Goal: Task Accomplishment & Management: Complete application form

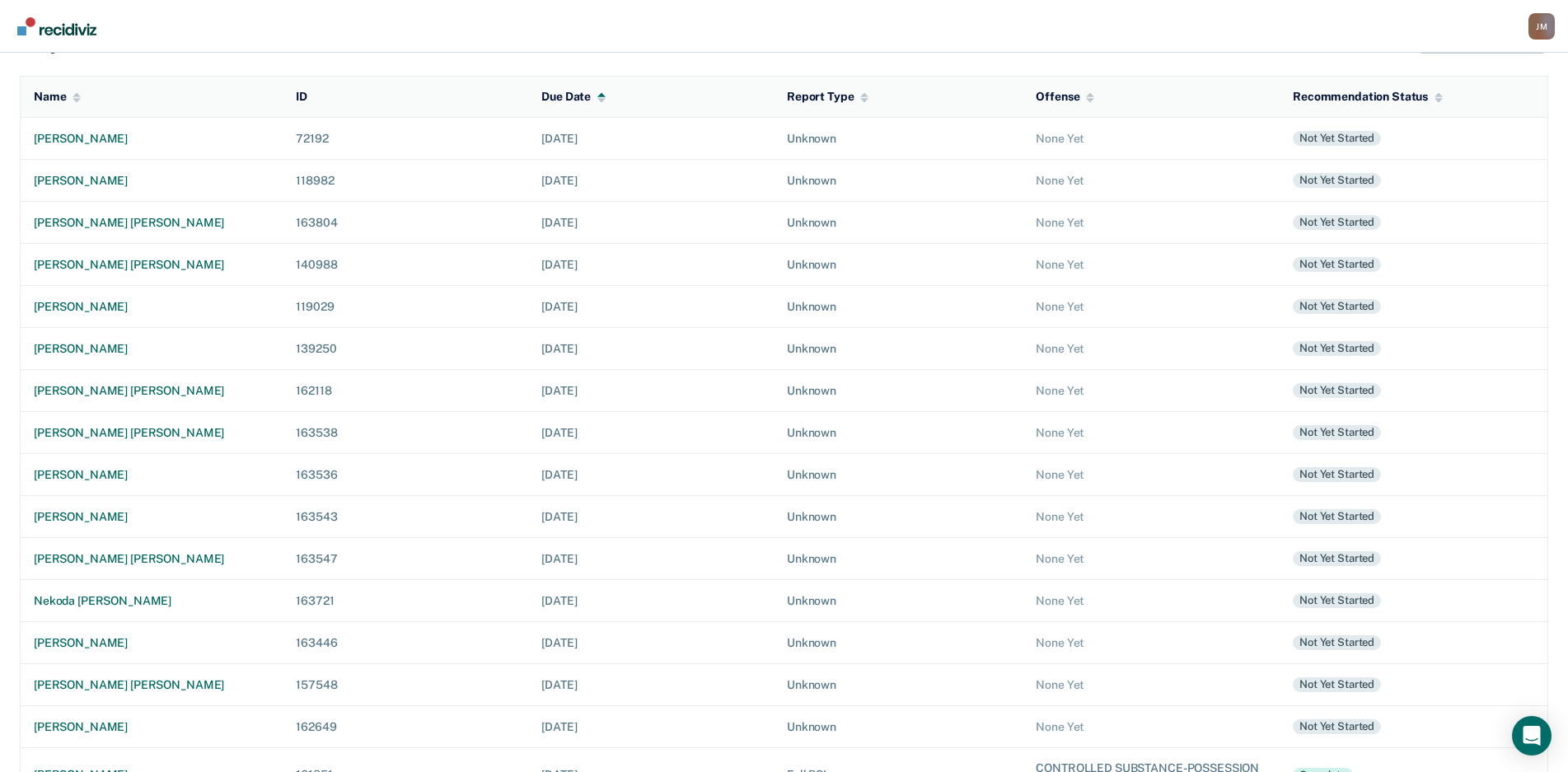
scroll to position [243, 0]
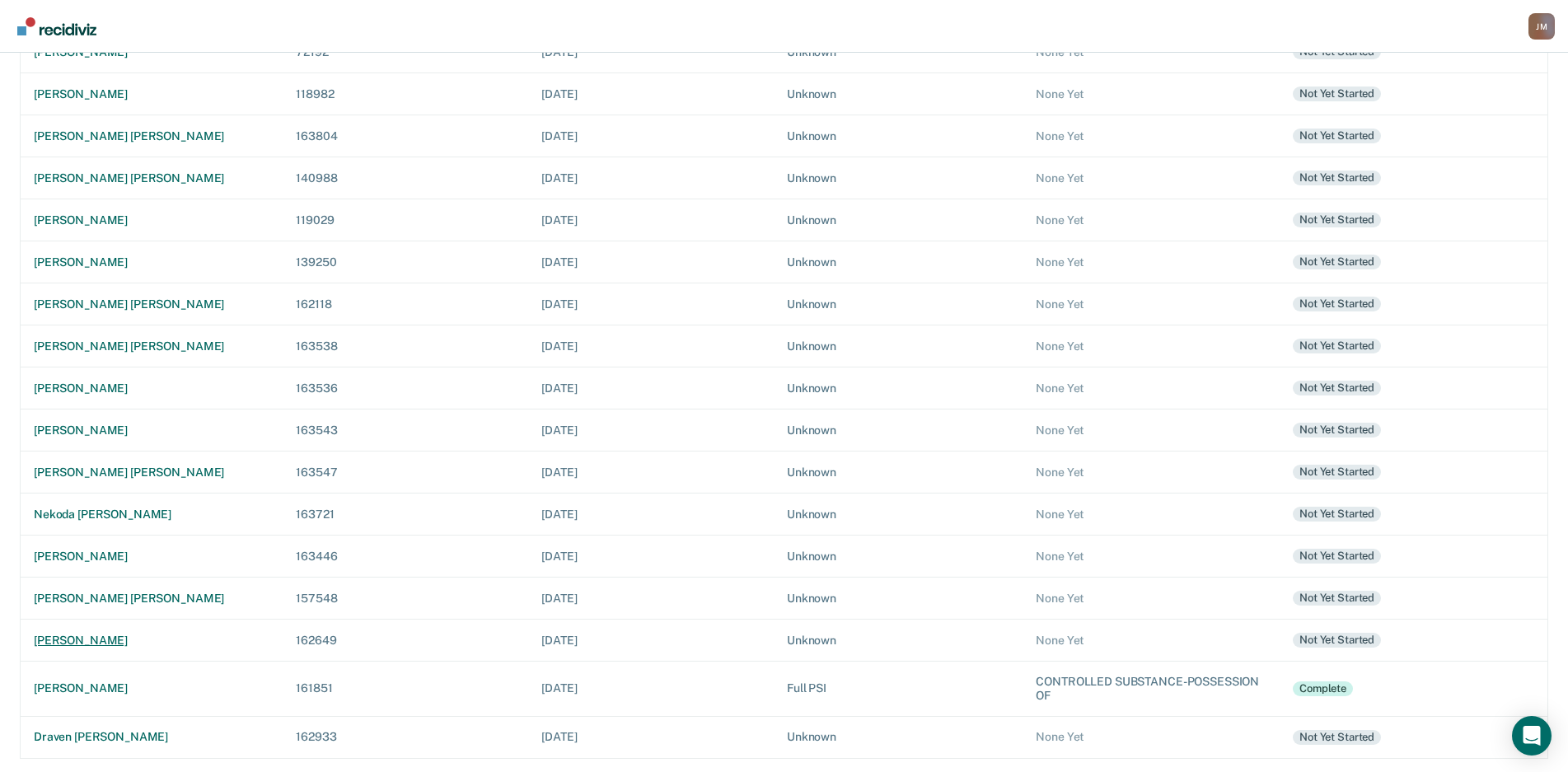
click at [142, 630] on td "[PERSON_NAME]" at bounding box center [152, 639] width 263 height 42
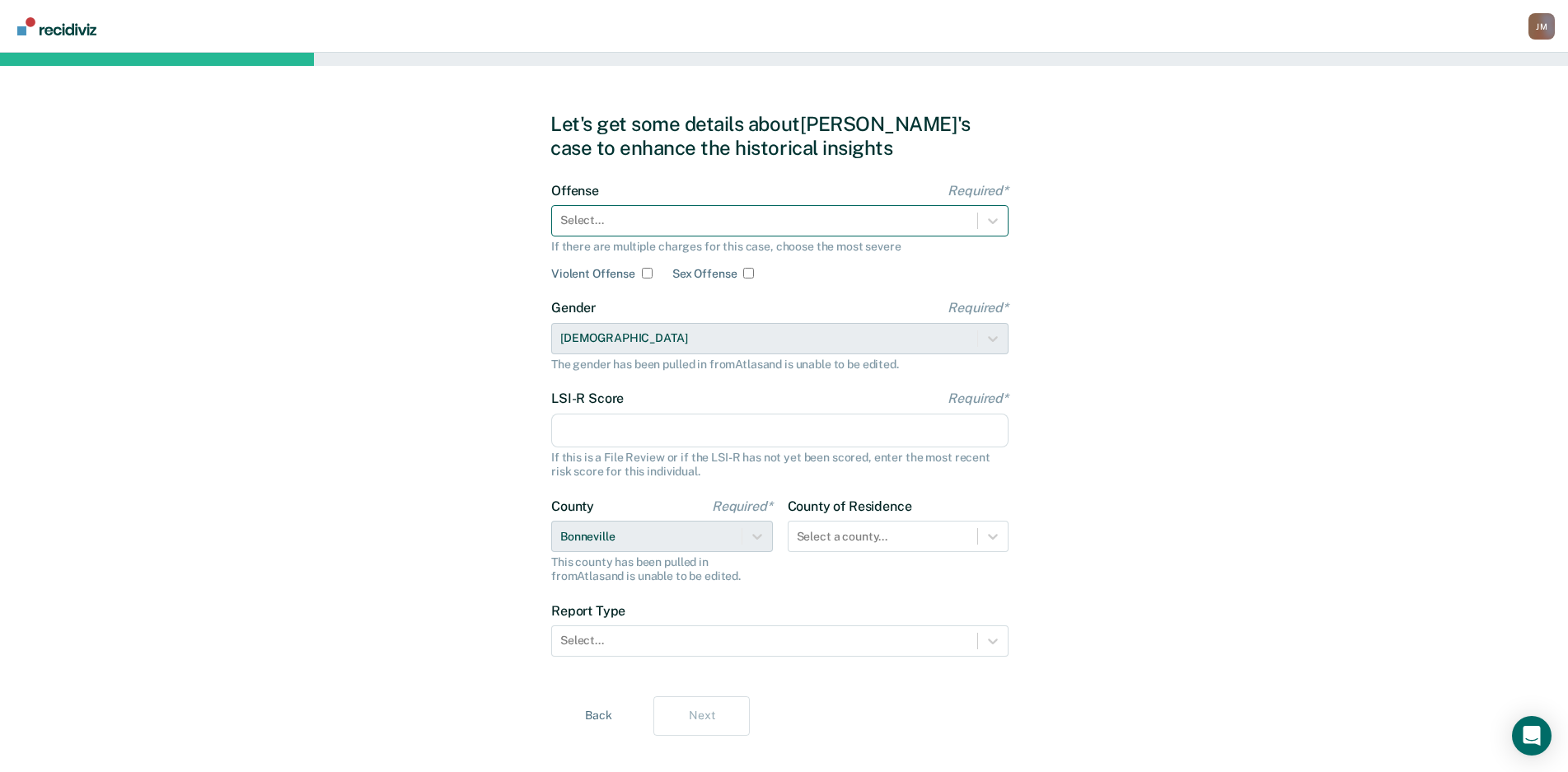
click at [791, 226] on div at bounding box center [765, 220] width 409 height 18
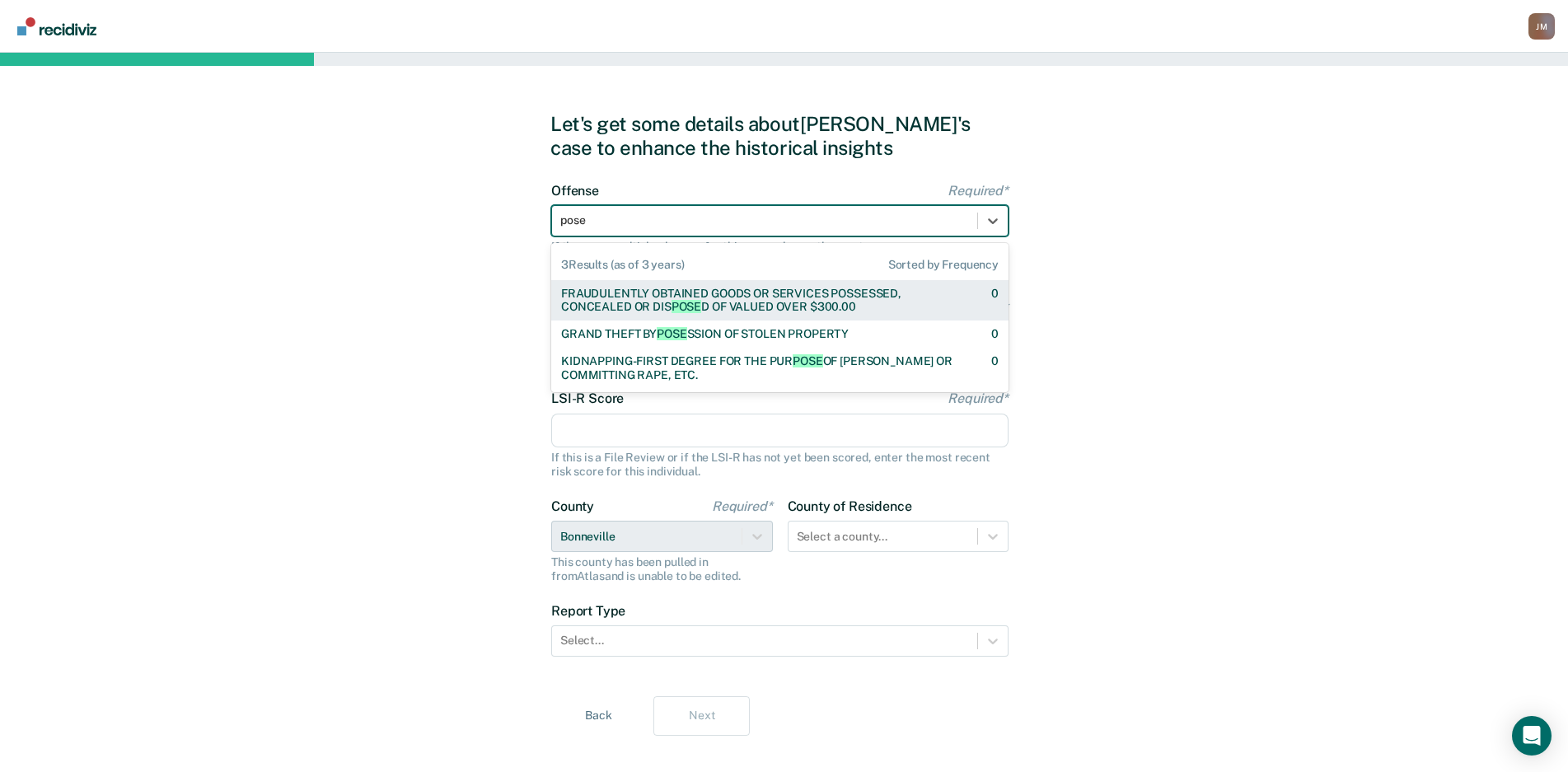
type input "poses"
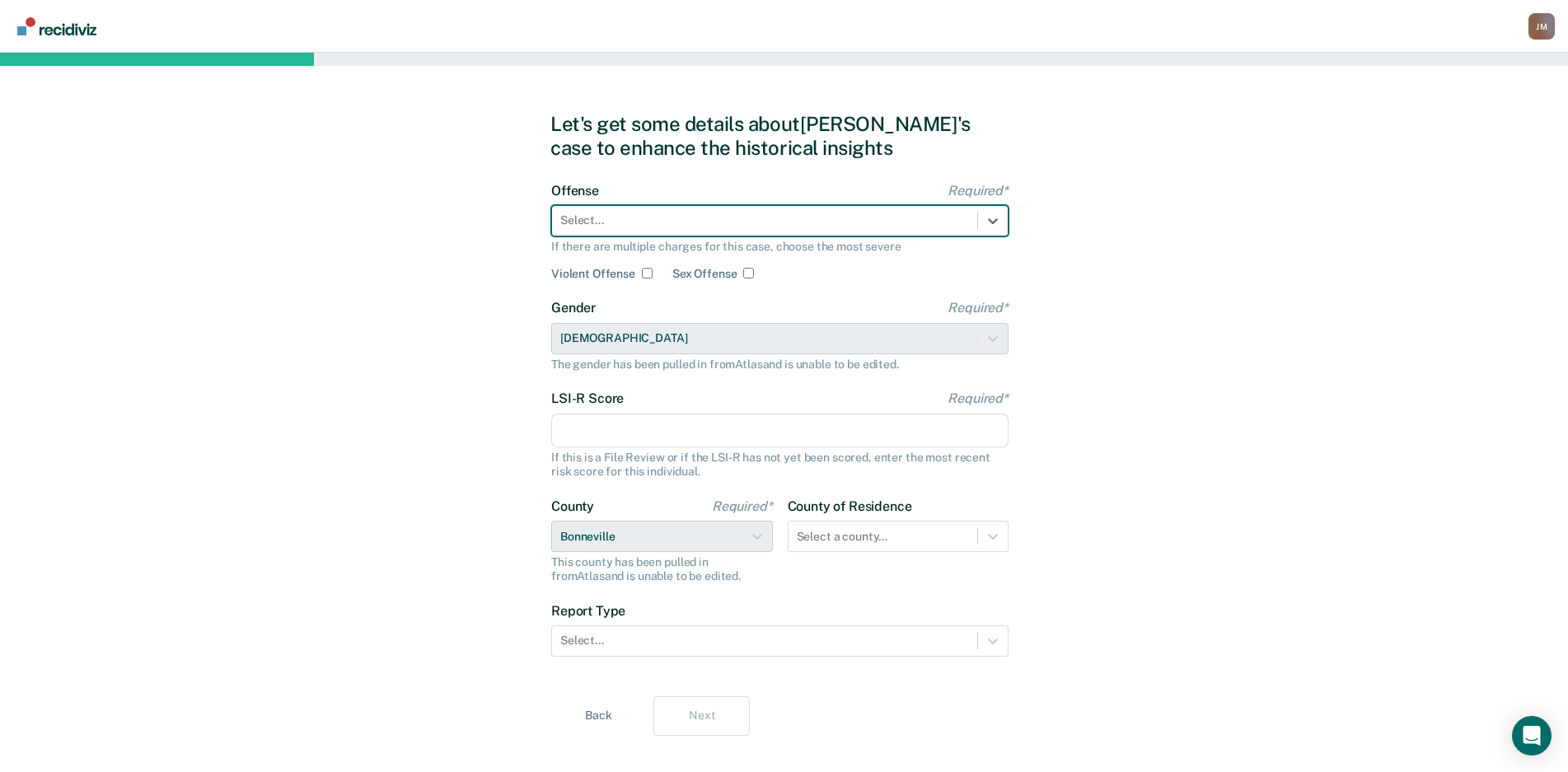
click at [791, 226] on div at bounding box center [765, 220] width 409 height 18
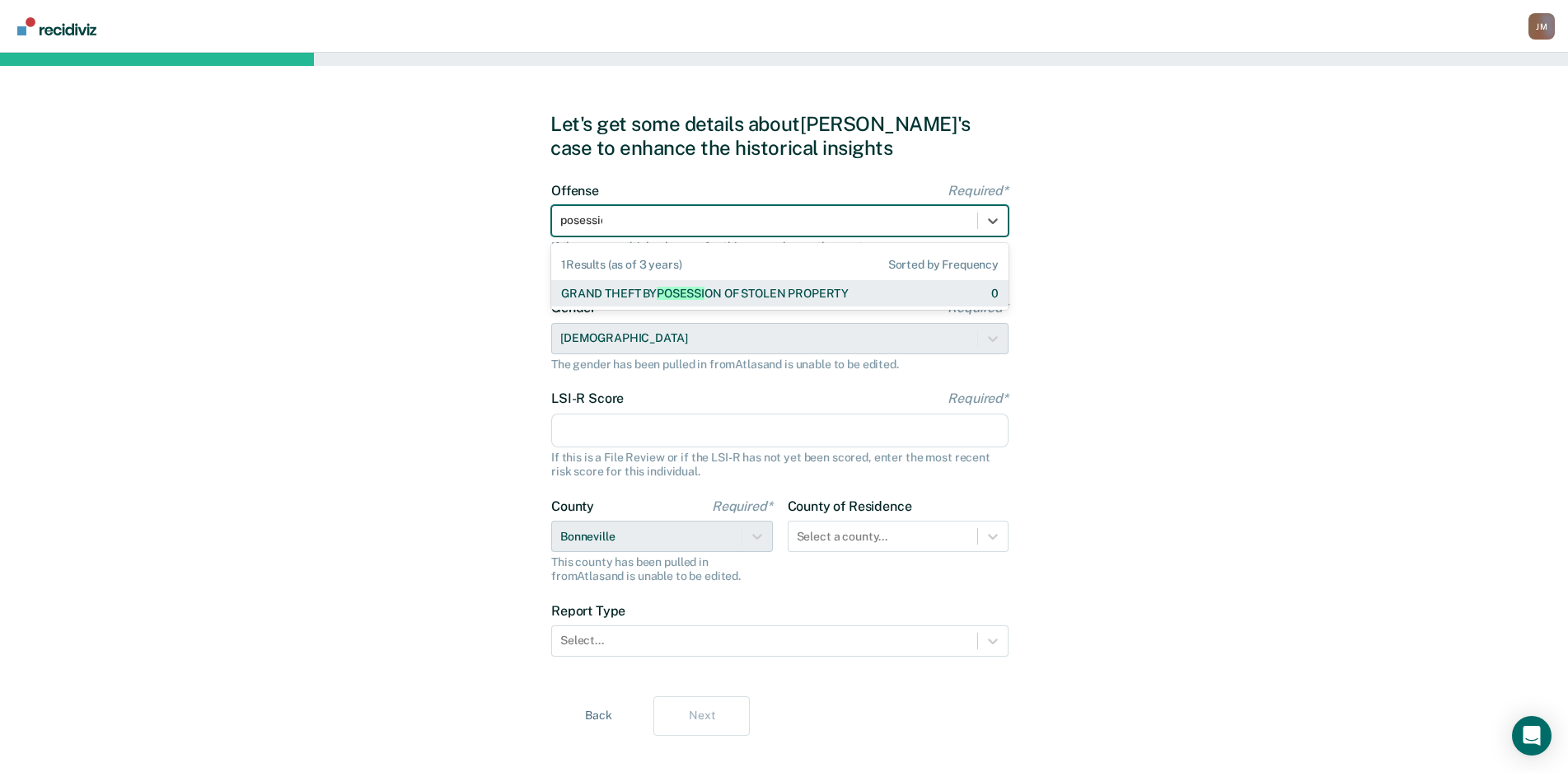
type input "posession"
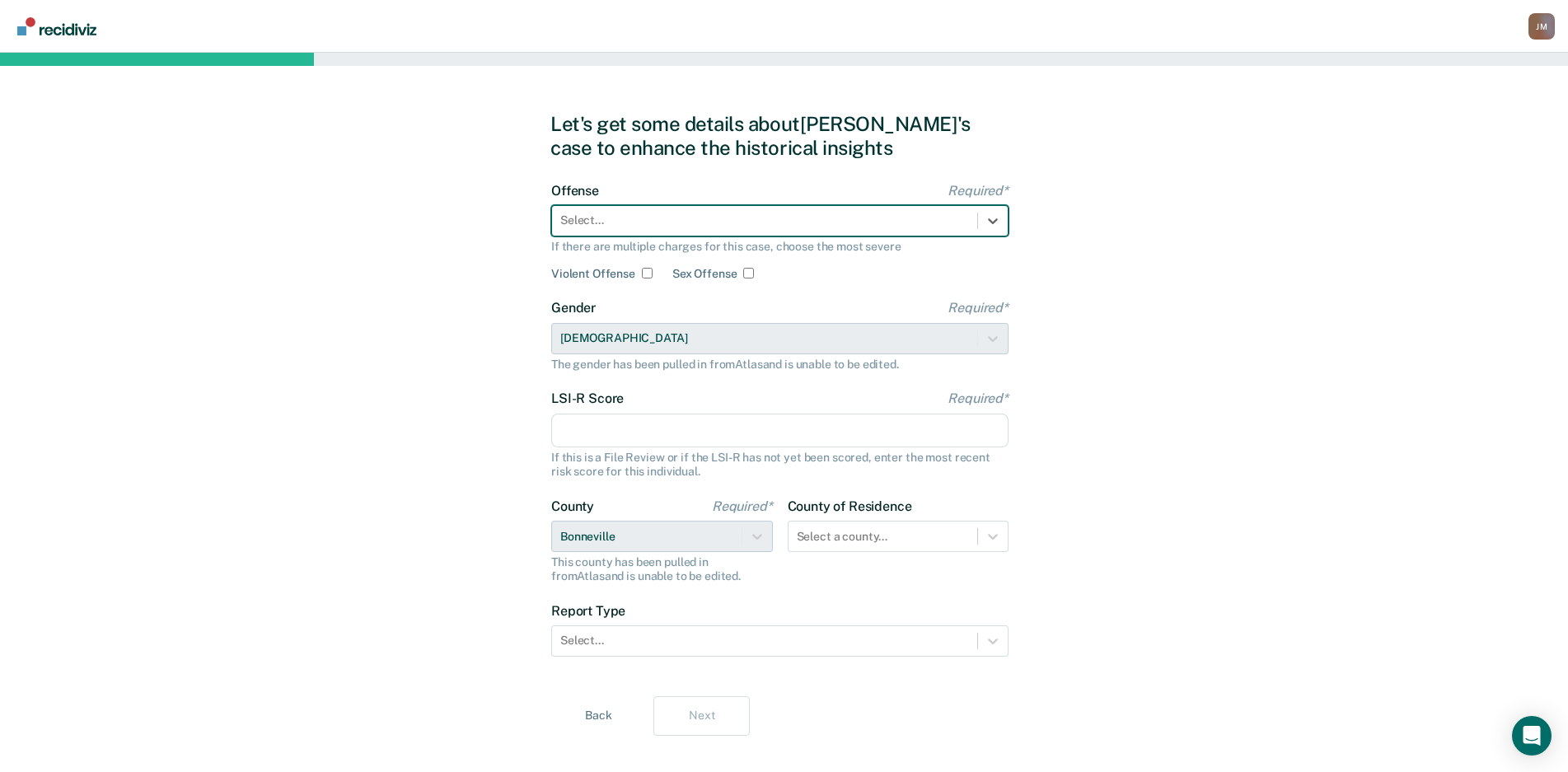
click at [791, 226] on div at bounding box center [765, 220] width 409 height 18
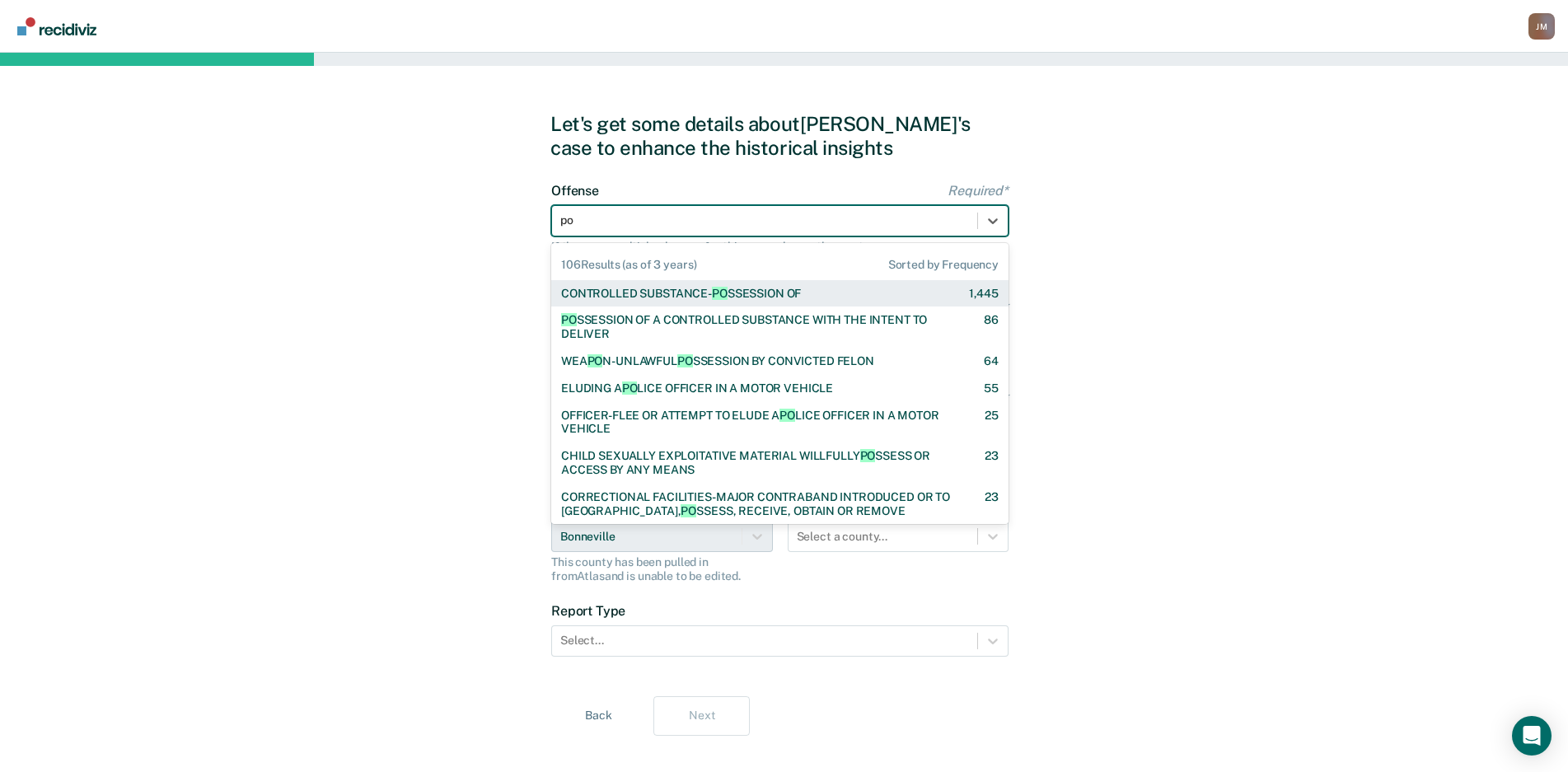
type input "pos"
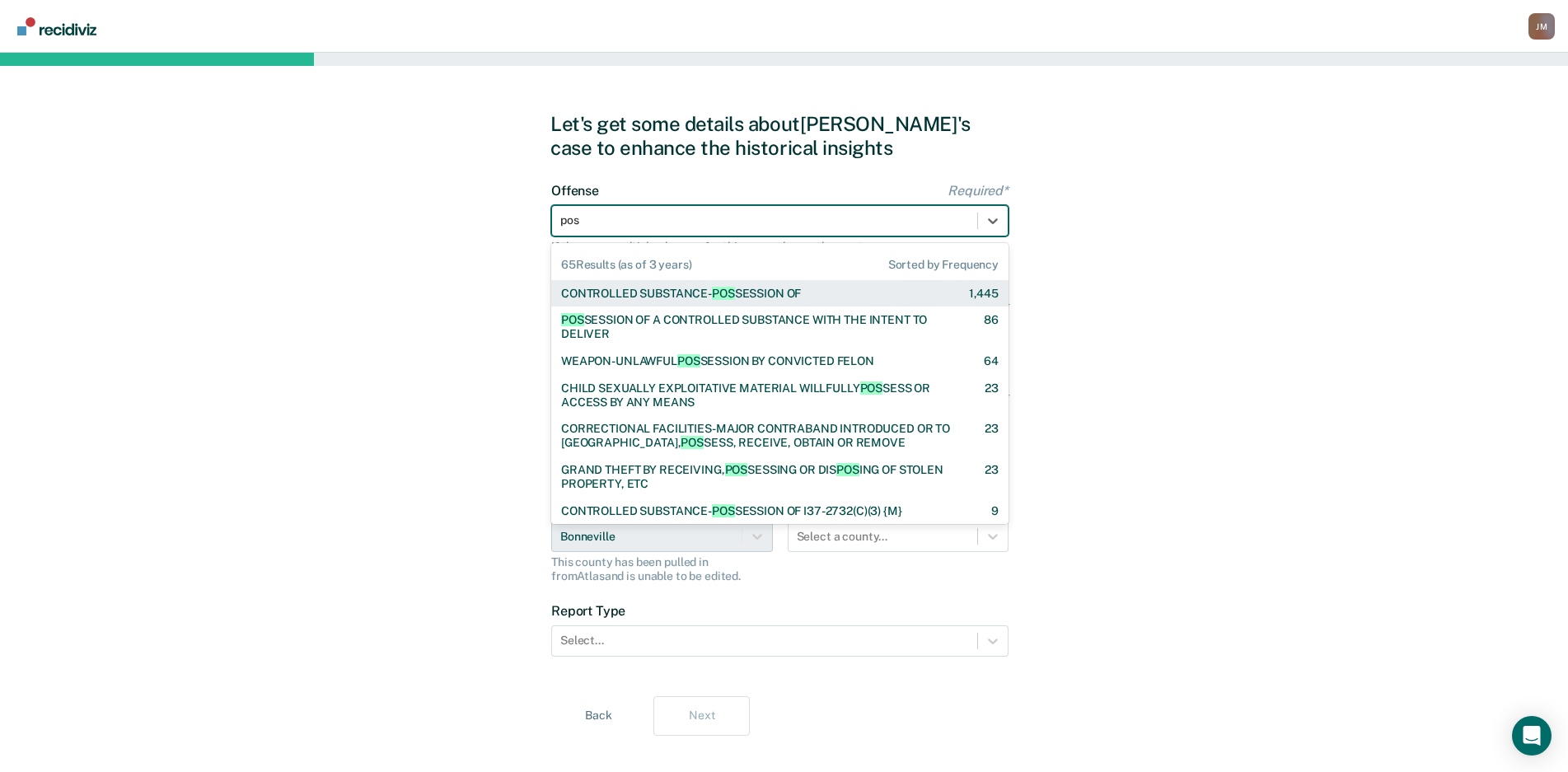
click at [786, 287] on div "CONTROLLED SUBSTANCE- POS SESSION OF" at bounding box center [680, 293] width 239 height 14
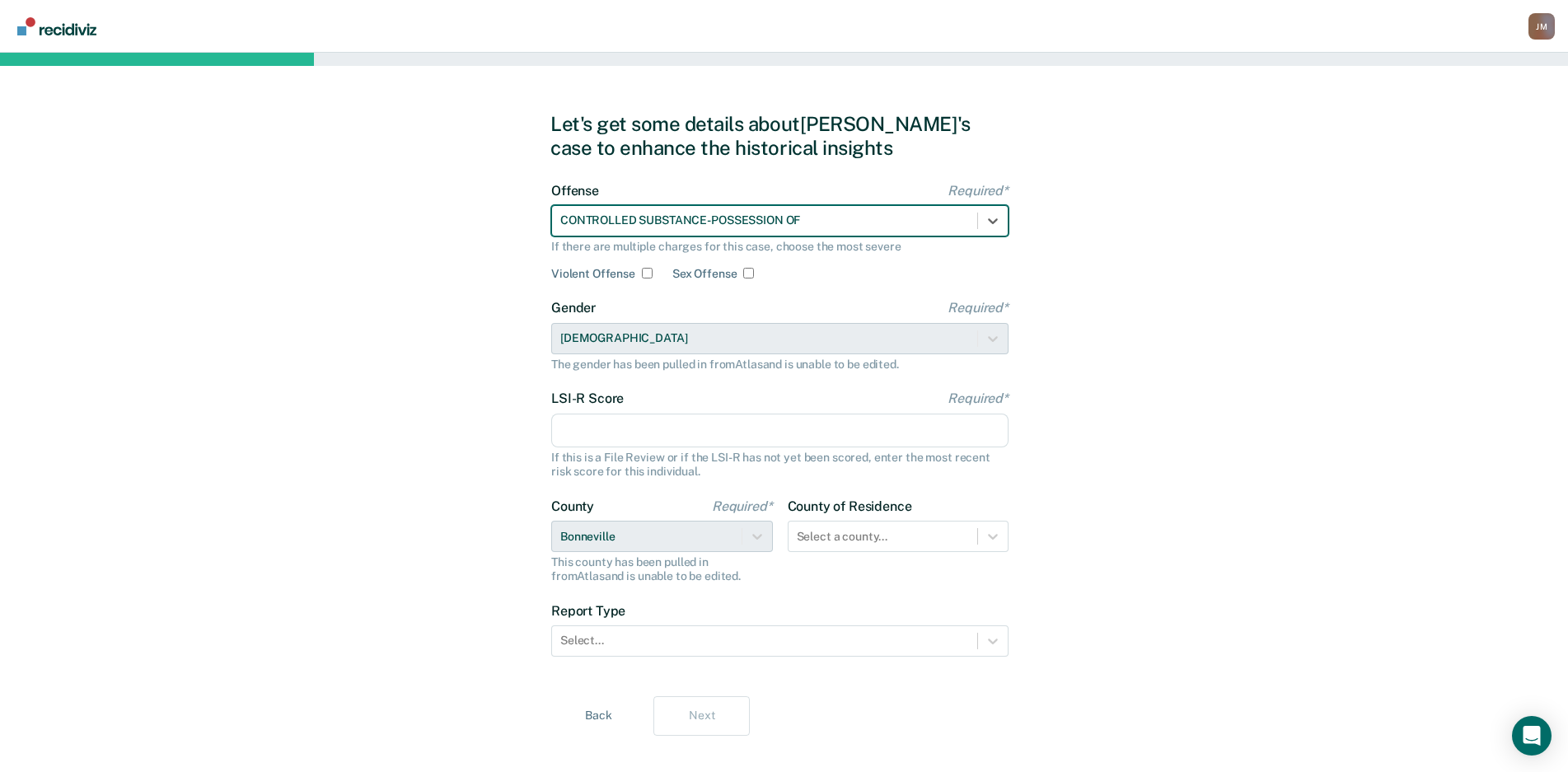
click at [742, 411] on div "LSI-R Score Required* If this is a File Review or if the LSI-R has not yet been…" at bounding box center [780, 434] width 457 height 88
click at [743, 425] on input "LSI-R Score Required*" at bounding box center [780, 430] width 457 height 34
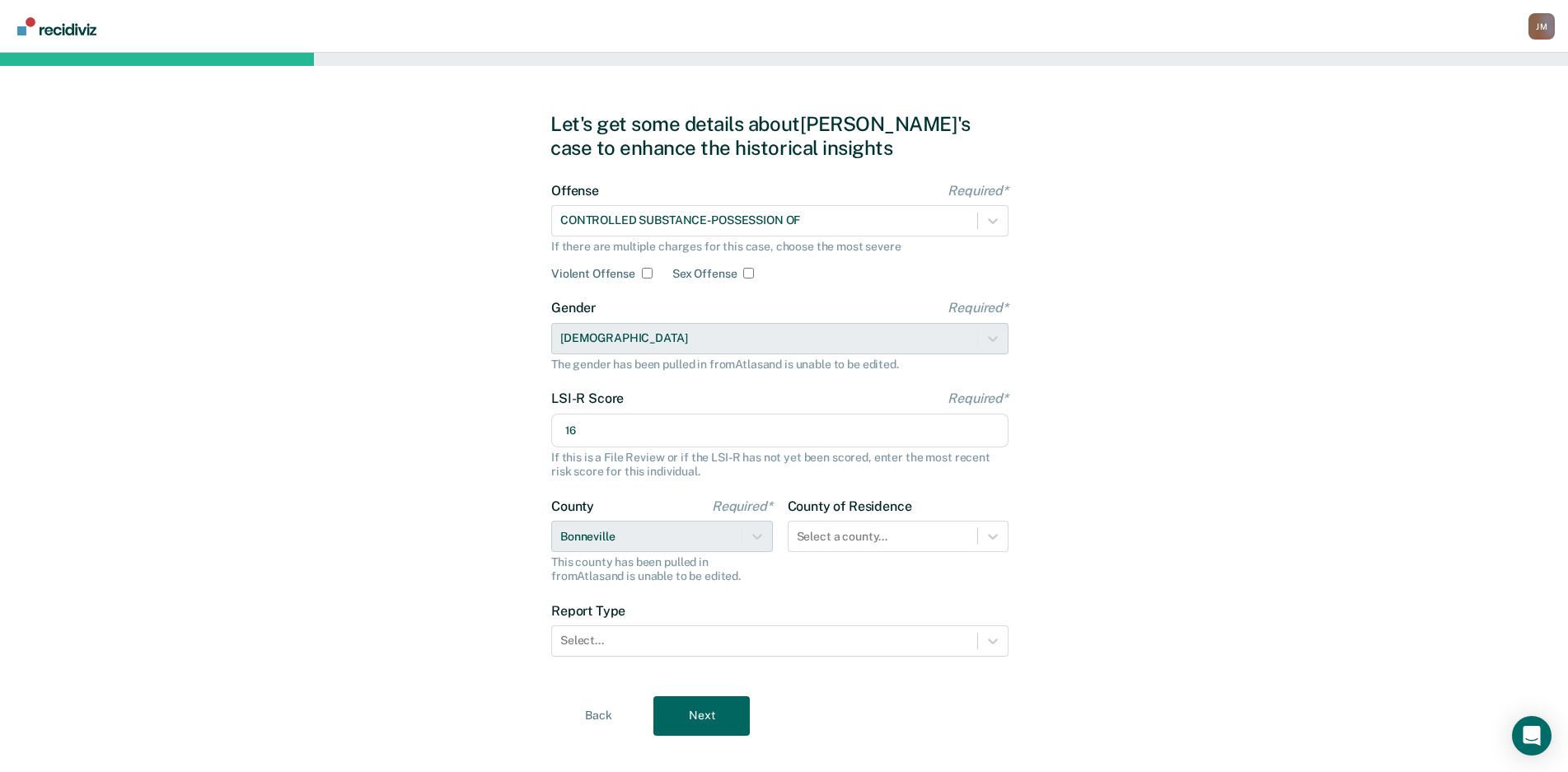
scroll to position [23, 0]
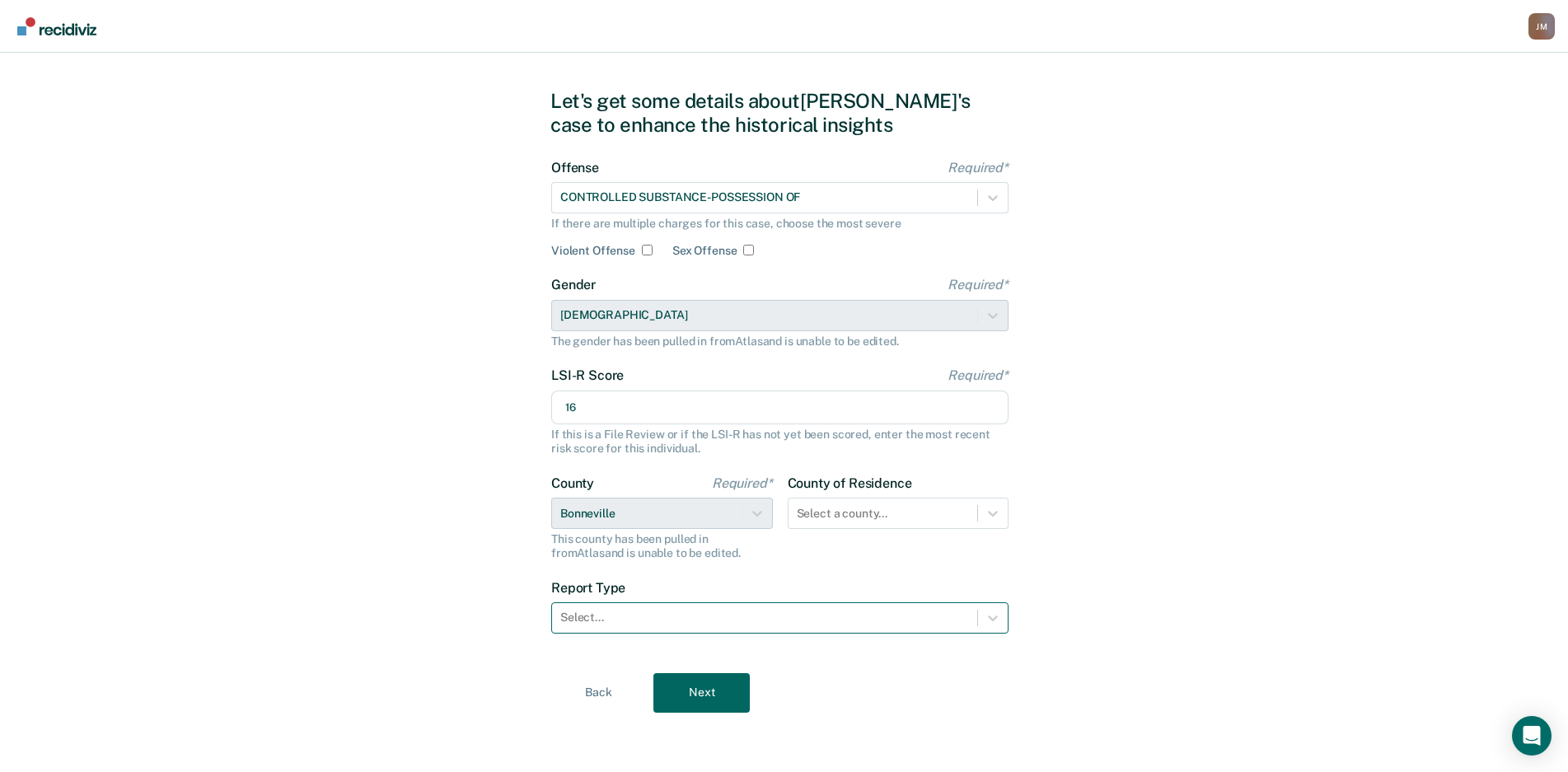
type input "16"
click at [784, 612] on div at bounding box center [765, 617] width 409 height 18
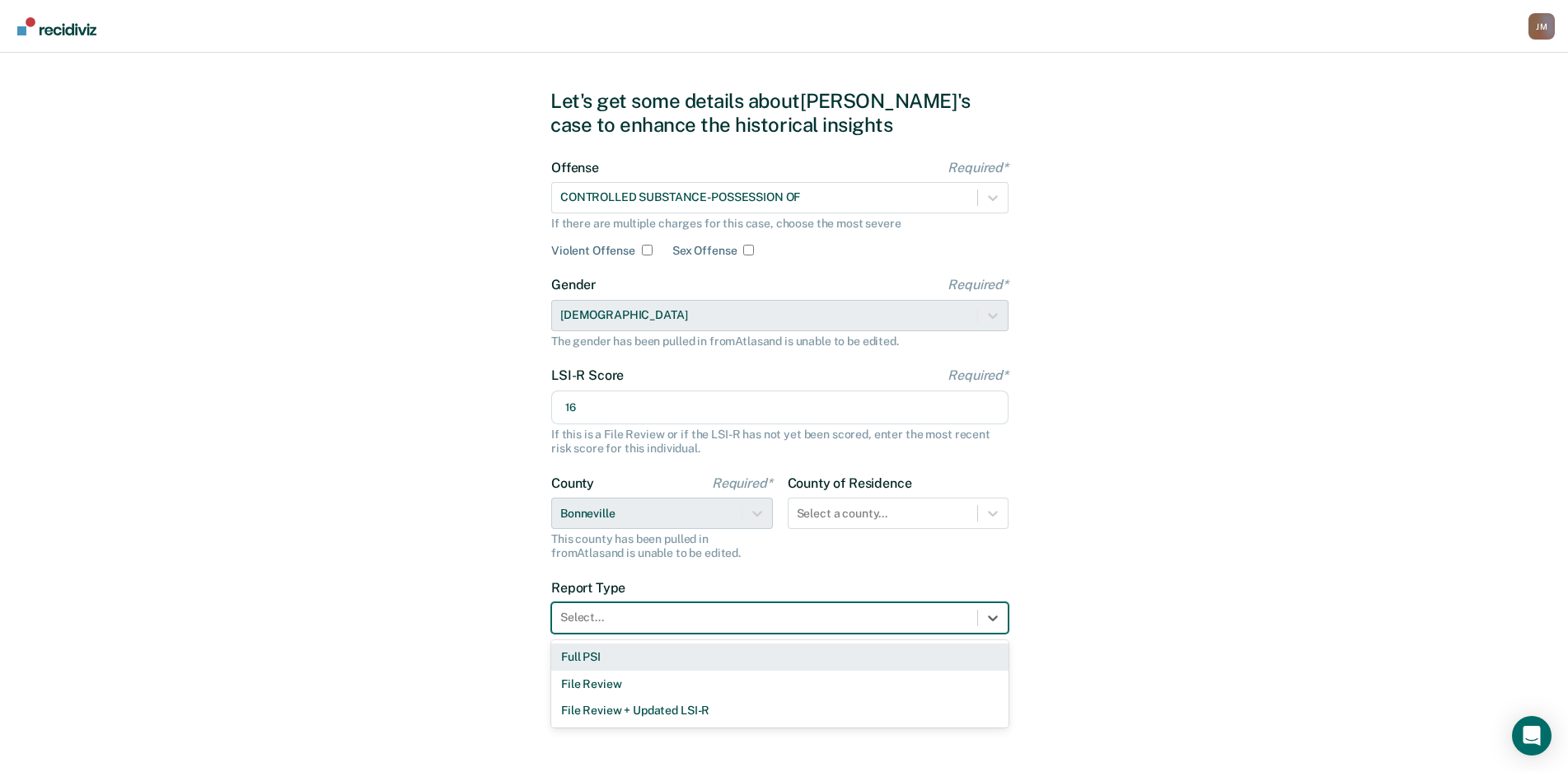
click at [664, 653] on div "Full PSI" at bounding box center [780, 657] width 457 height 27
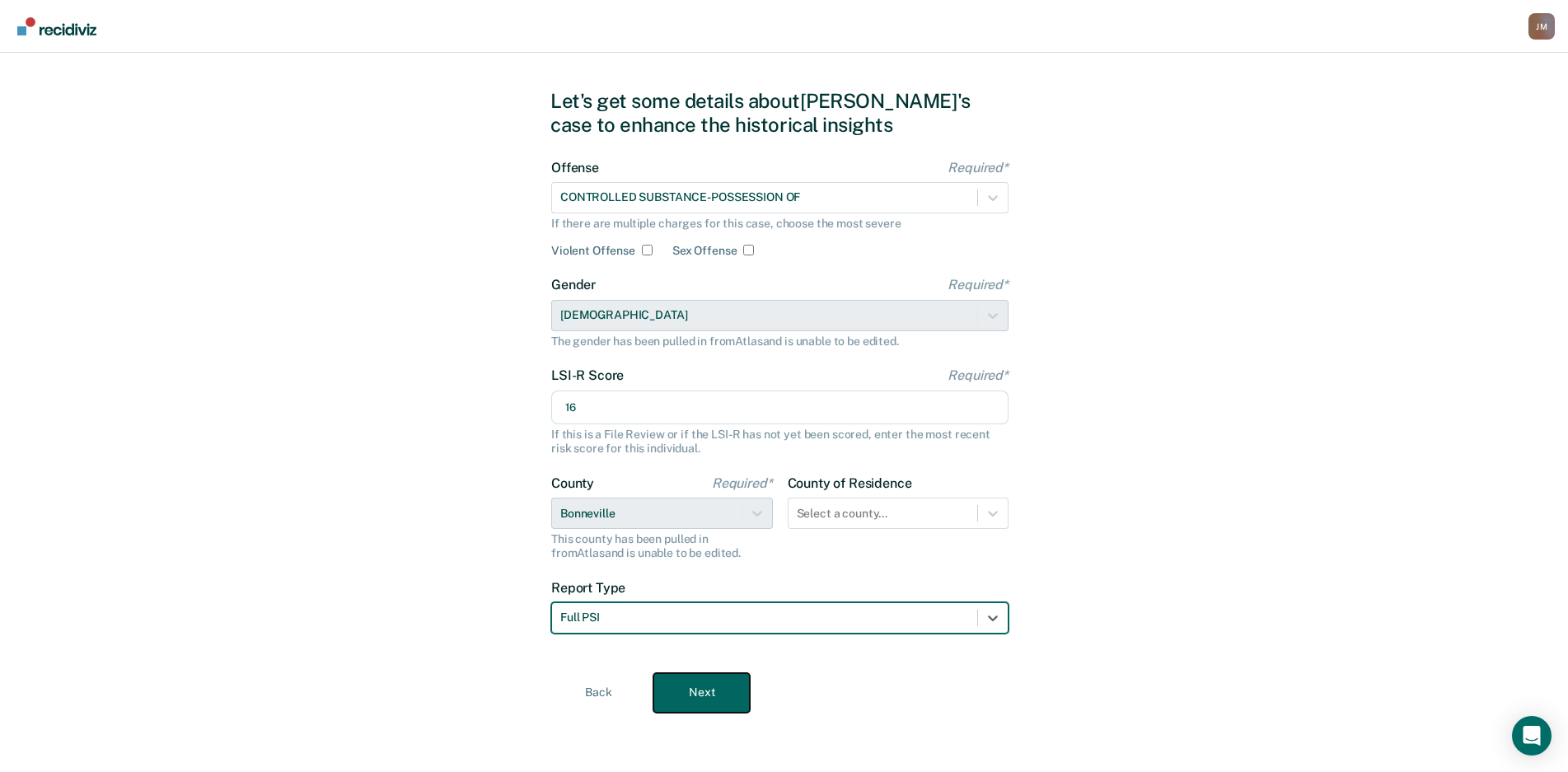
click at [699, 692] on button "Next" at bounding box center [701, 693] width 96 height 39
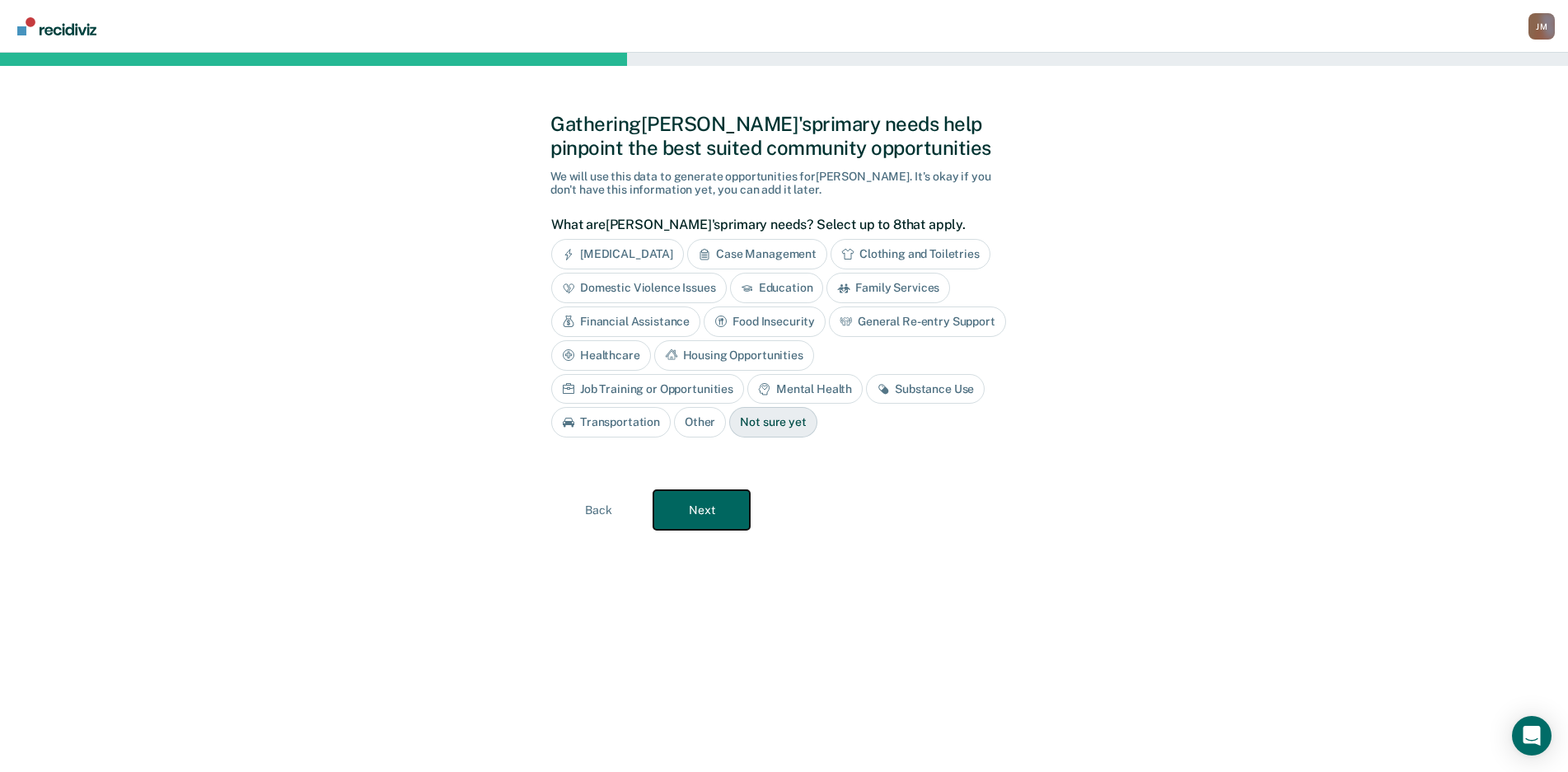
scroll to position [0, 0]
click at [722, 515] on button "Next" at bounding box center [708, 509] width 96 height 39
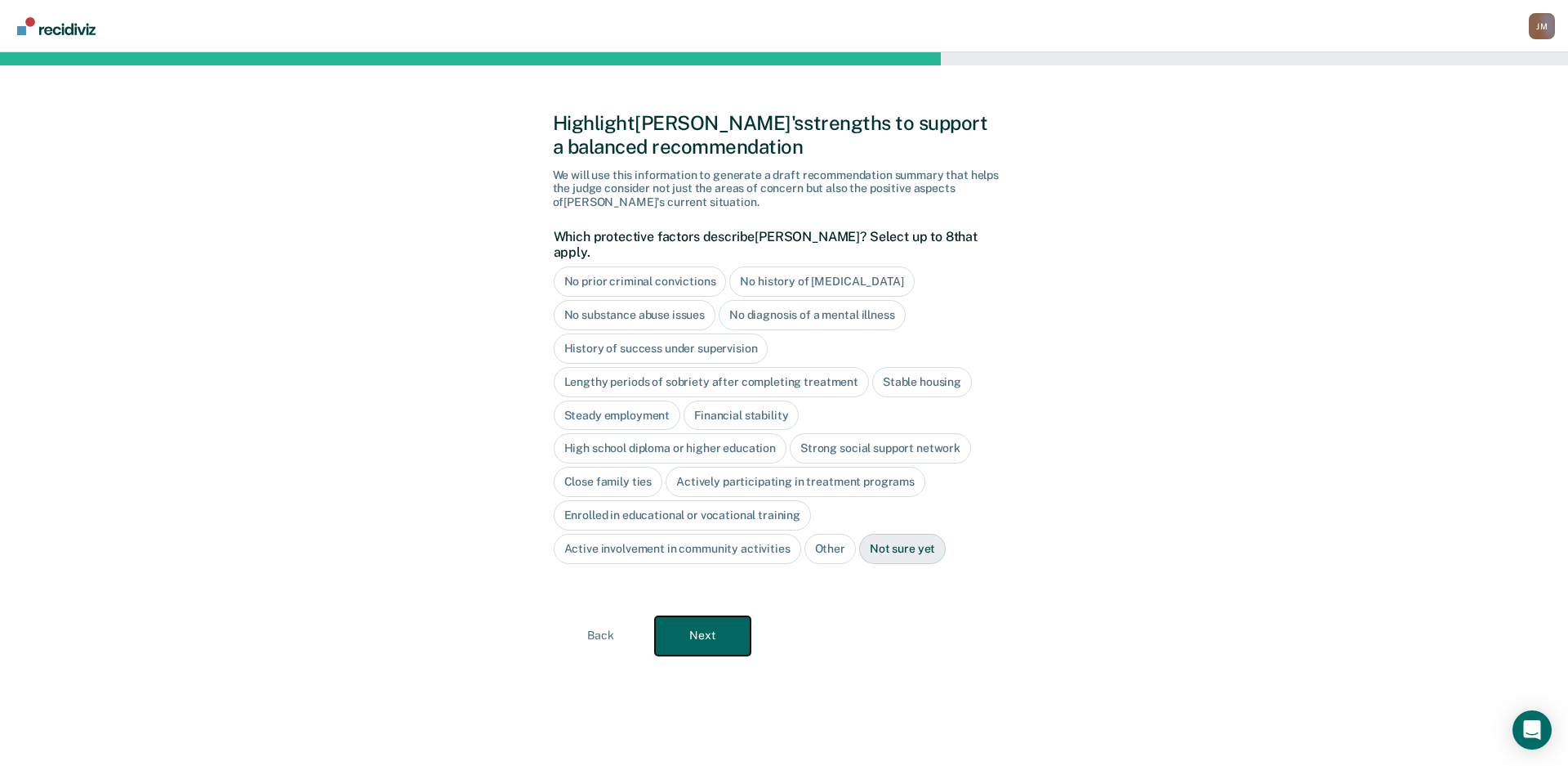
click at [688, 616] on button "Next" at bounding box center [702, 636] width 95 height 39
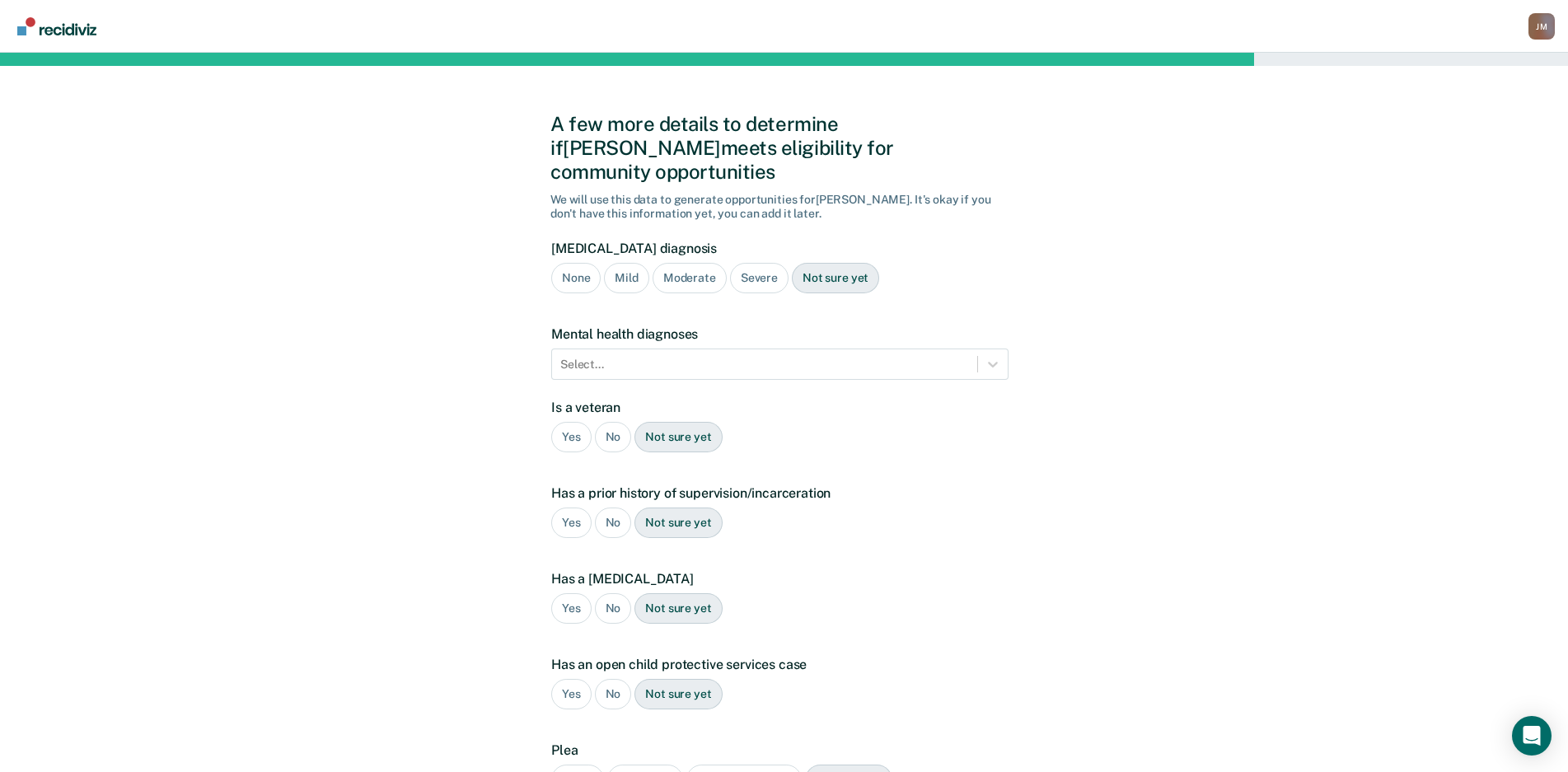
click at [1075, 241] on div "A few more details to determine if [PERSON_NAME] meets eligibility for communit…" at bounding box center [784, 500] width 1568 height 894
click at [579, 263] on div "None" at bounding box center [576, 278] width 49 height 31
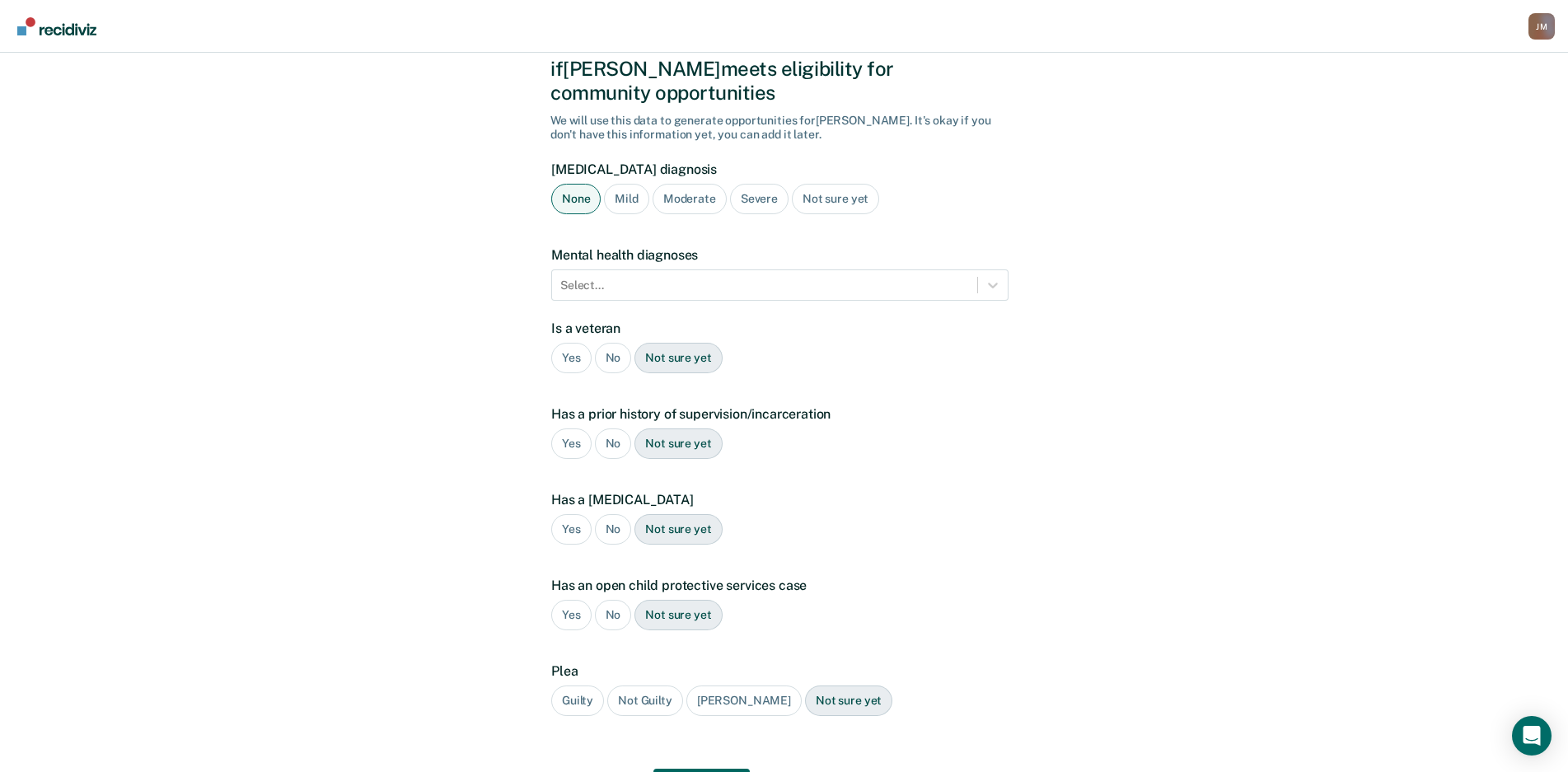
scroll to position [151, 0]
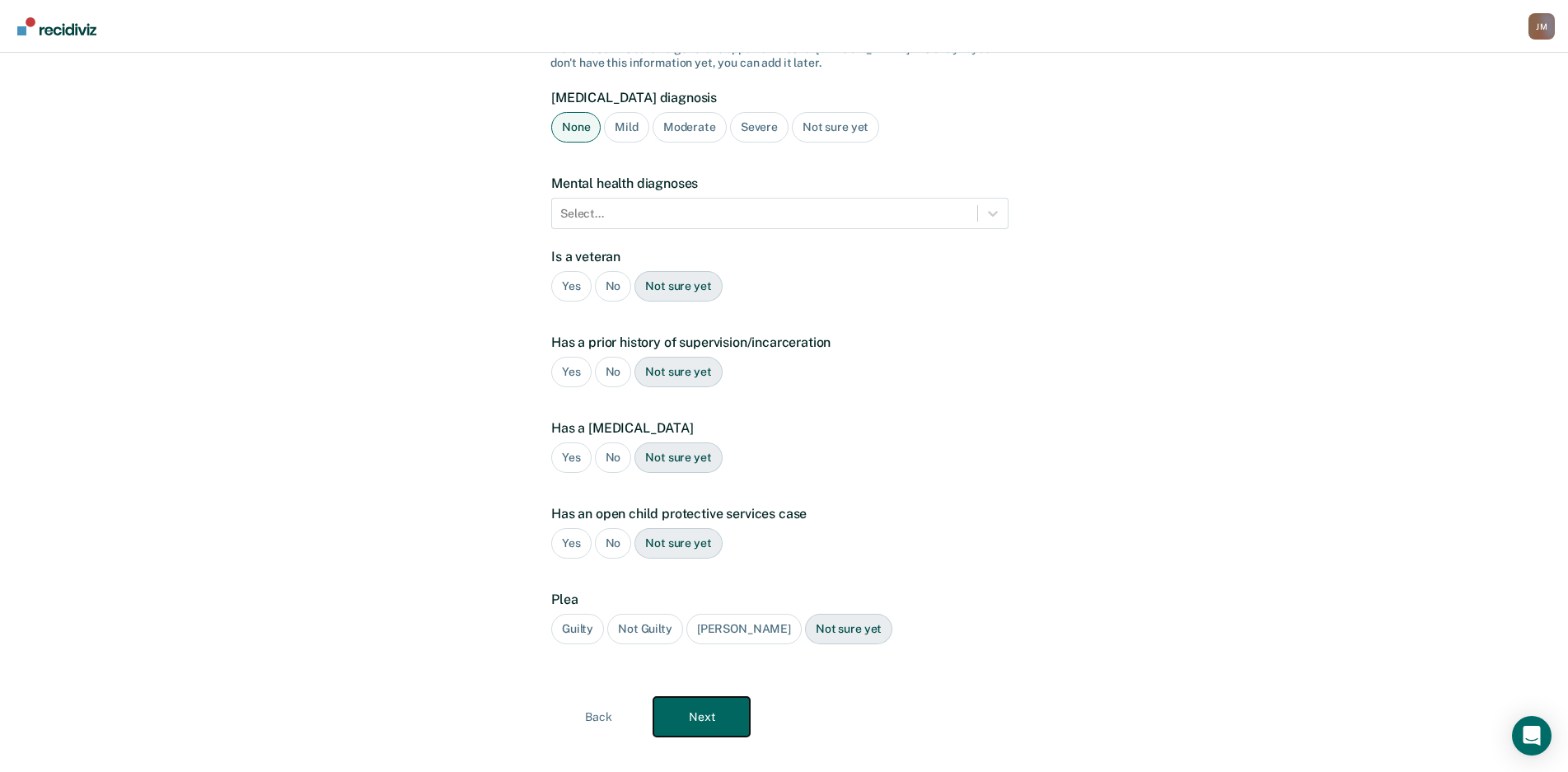
click at [715, 697] on button "Next" at bounding box center [701, 716] width 96 height 39
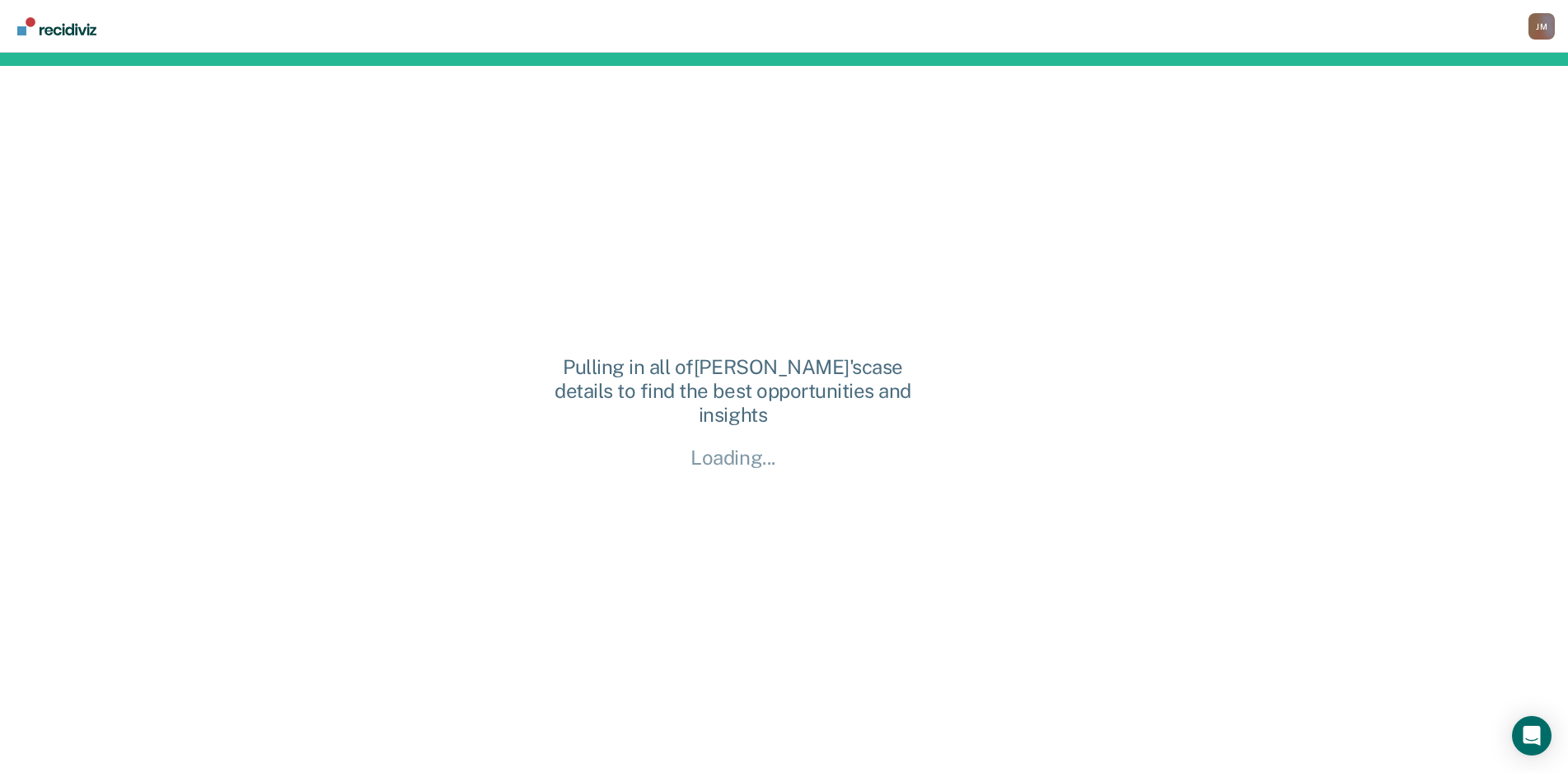
scroll to position [0, 0]
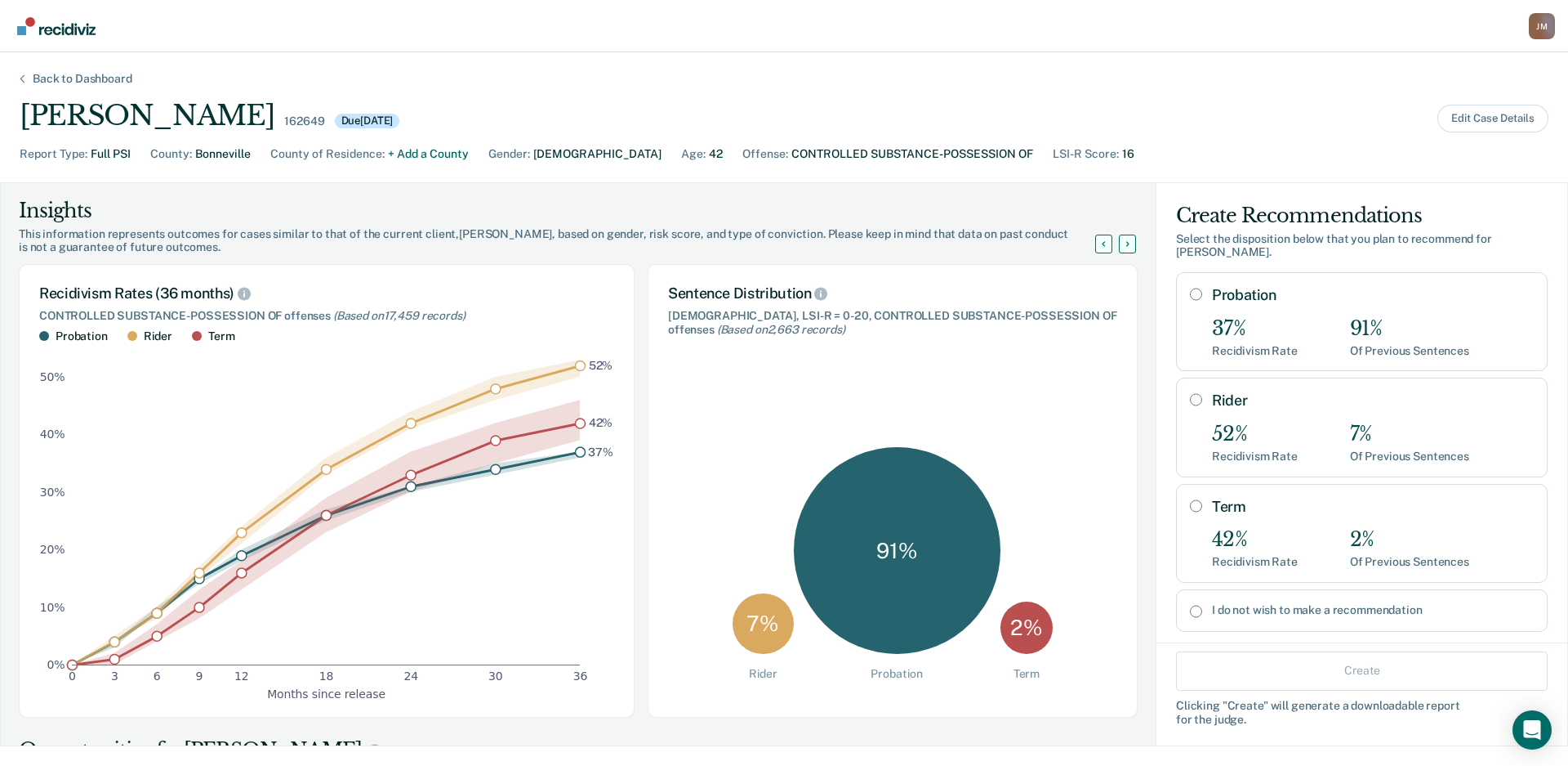
click at [1192, 320] on div "Probation 37% Recidivism Rate 91% Of Previous Sentences" at bounding box center [1362, 322] width 371 height 99
radio input "true"
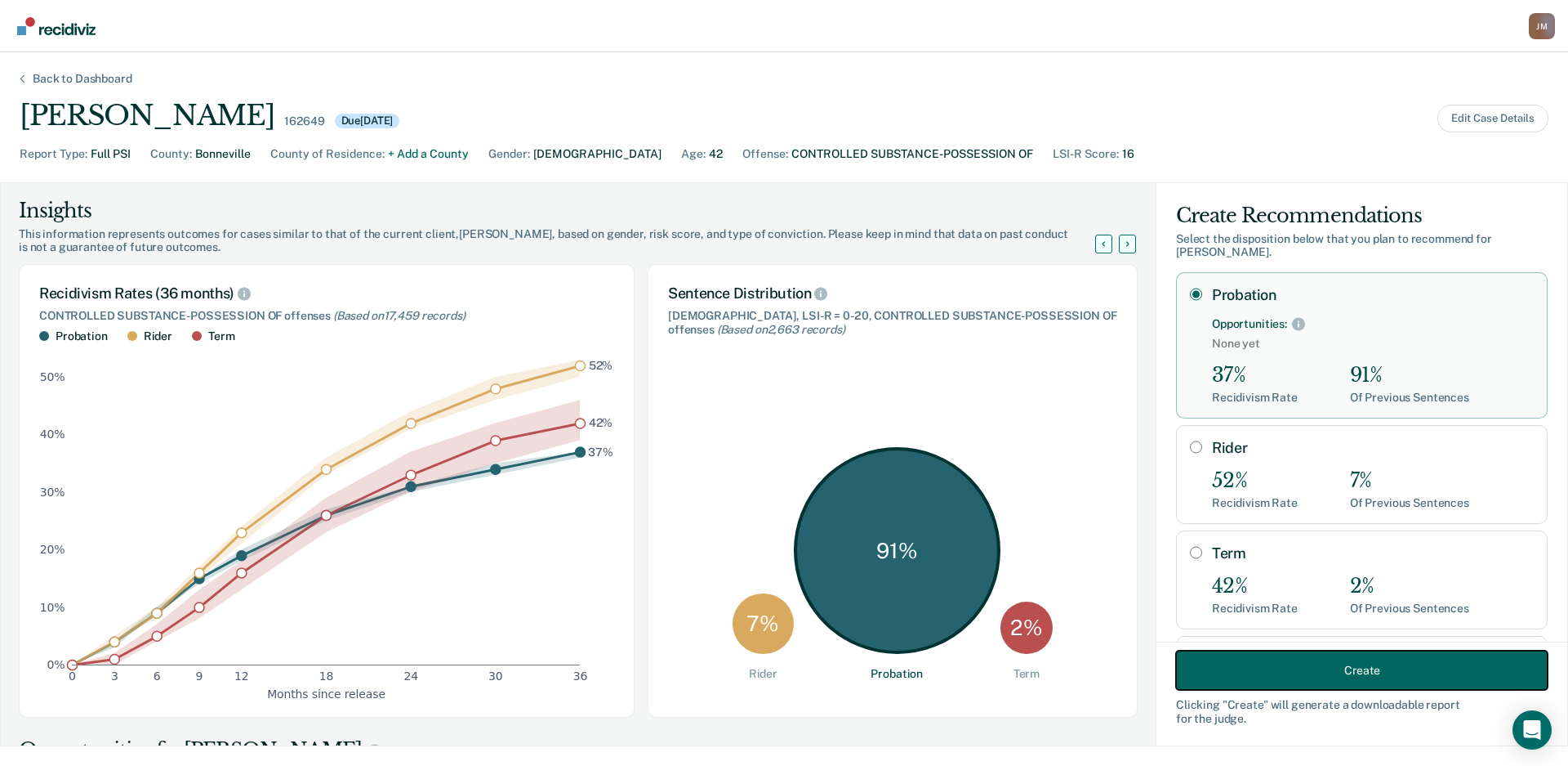
click at [1256, 669] on button "Create" at bounding box center [1362, 670] width 371 height 39
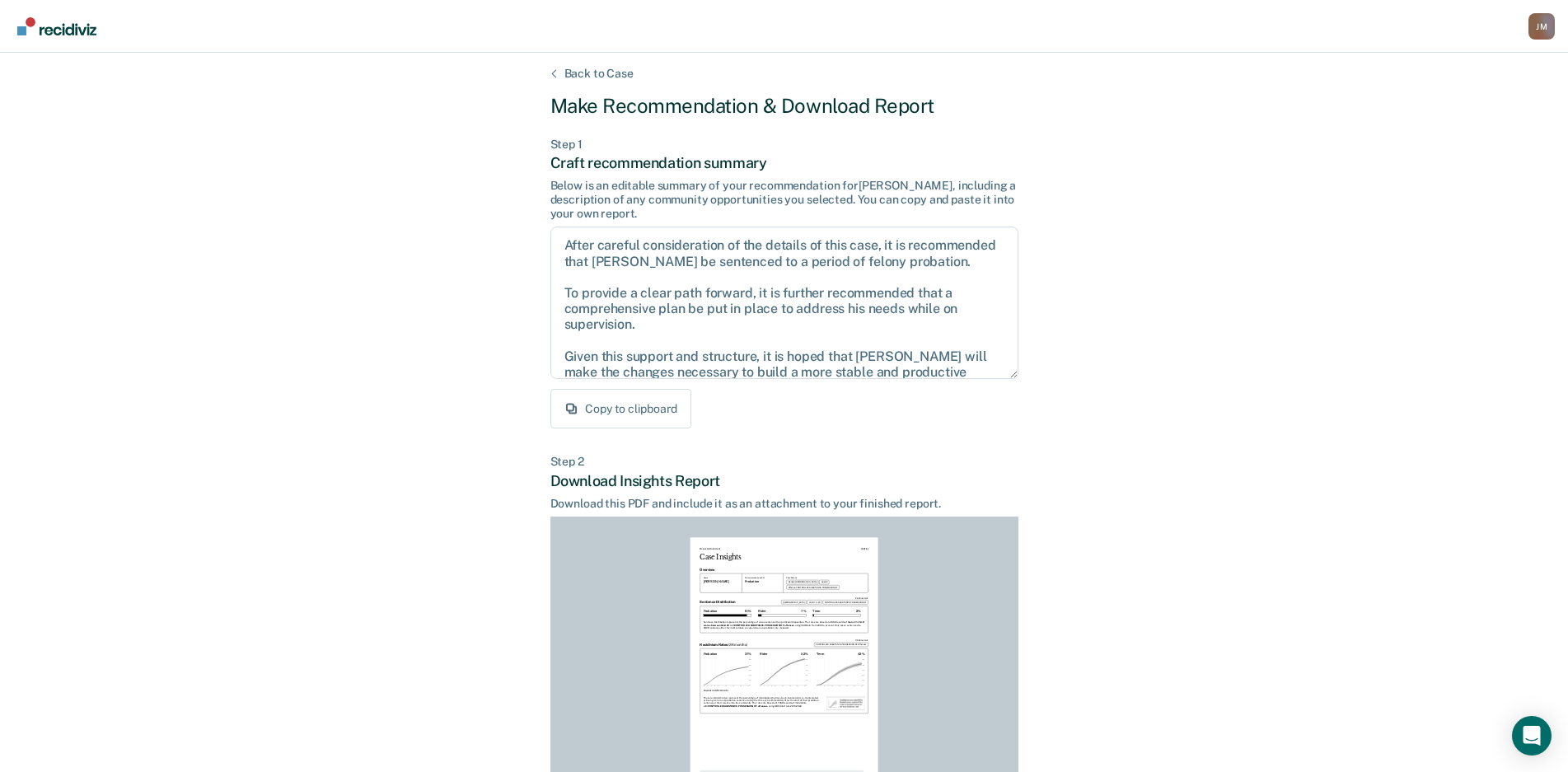
scroll to position [168, 0]
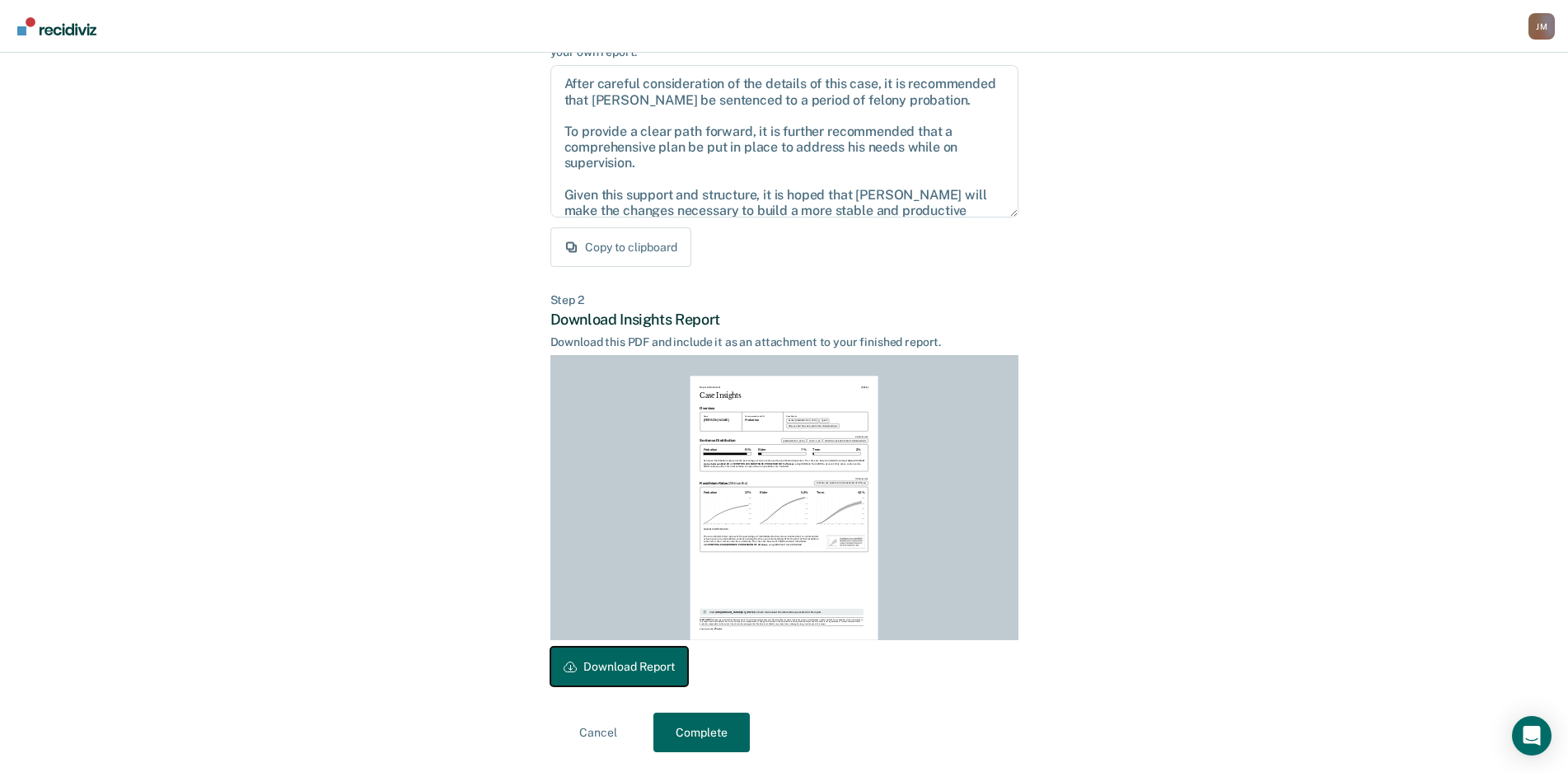
click at [593, 677] on button "Download Report" at bounding box center [620, 666] width 138 height 39
click at [716, 725] on button "Complete" at bounding box center [701, 732] width 96 height 39
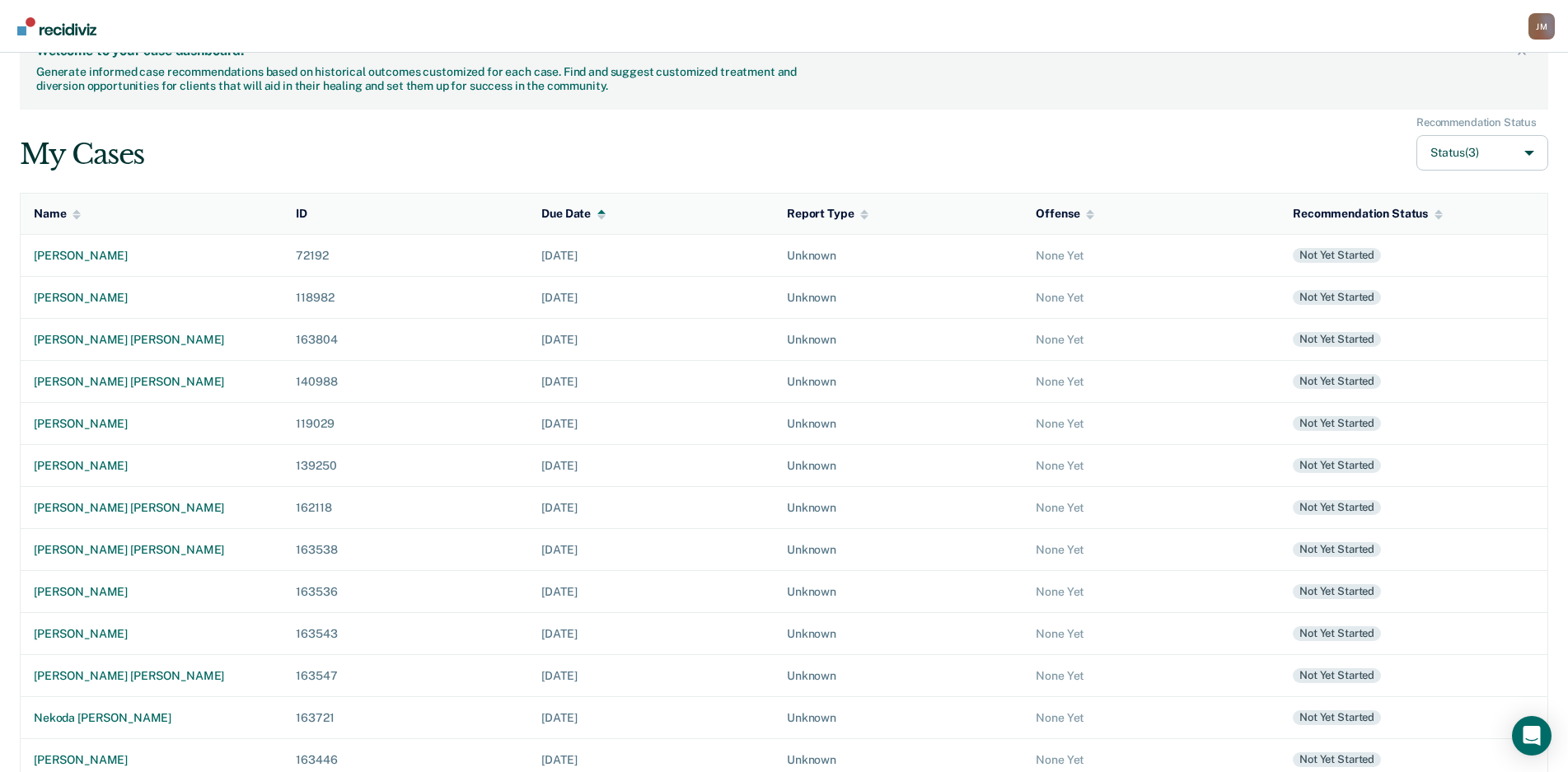
scroll to position [255, 0]
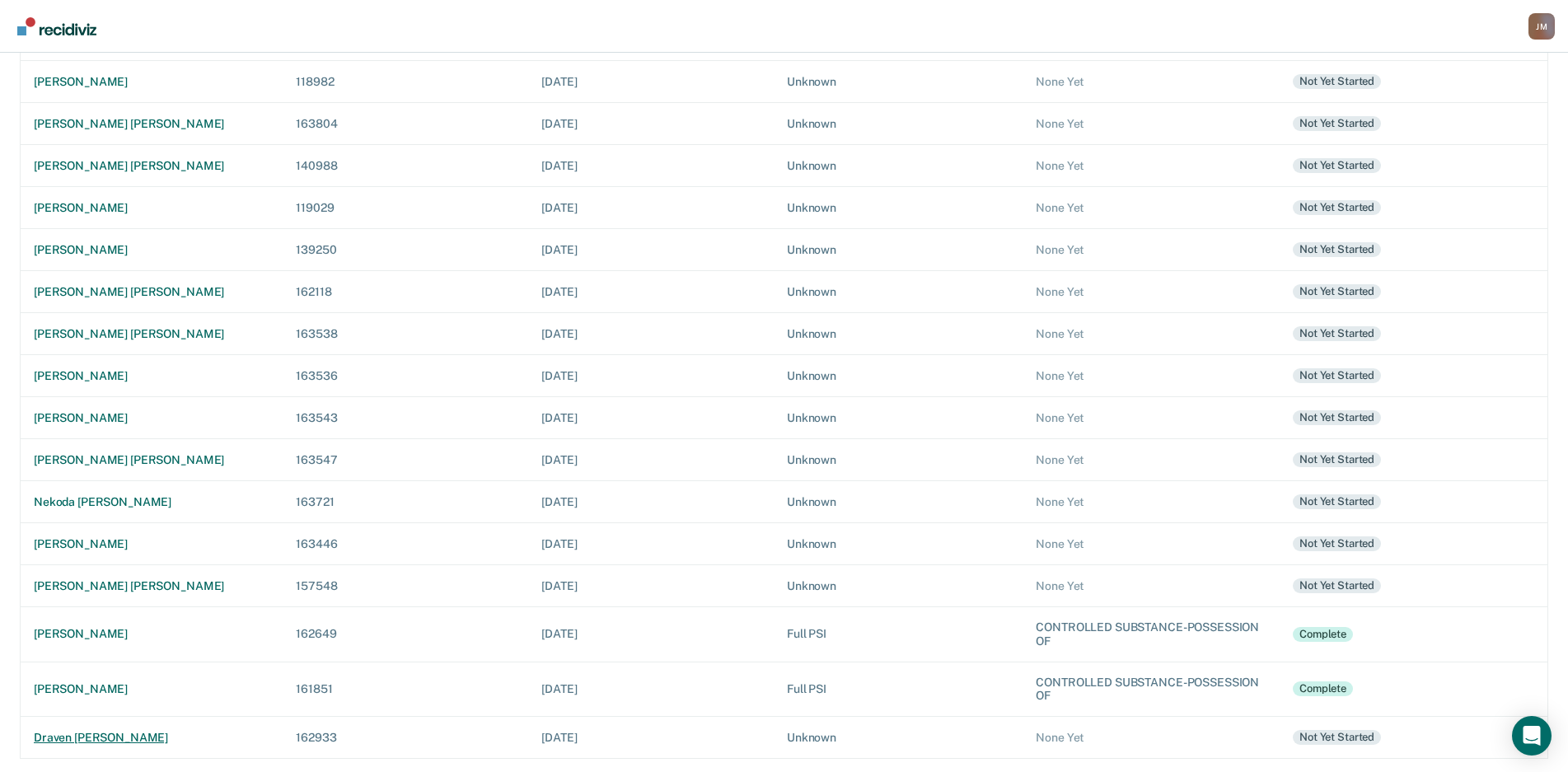
click at [149, 732] on div "draven [PERSON_NAME]" at bounding box center [151, 738] width 236 height 14
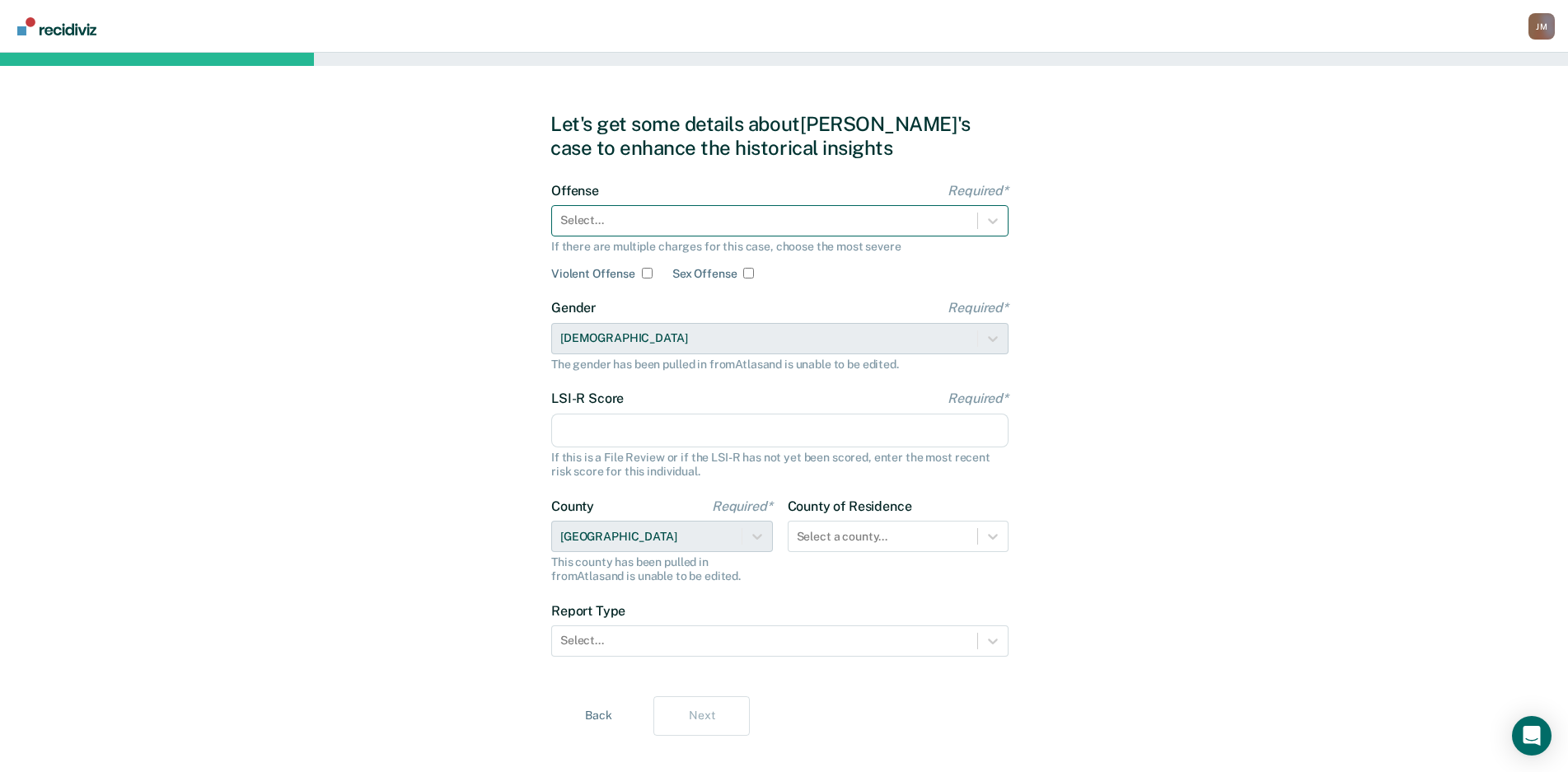
click at [755, 211] on div at bounding box center [765, 220] width 409 height 18
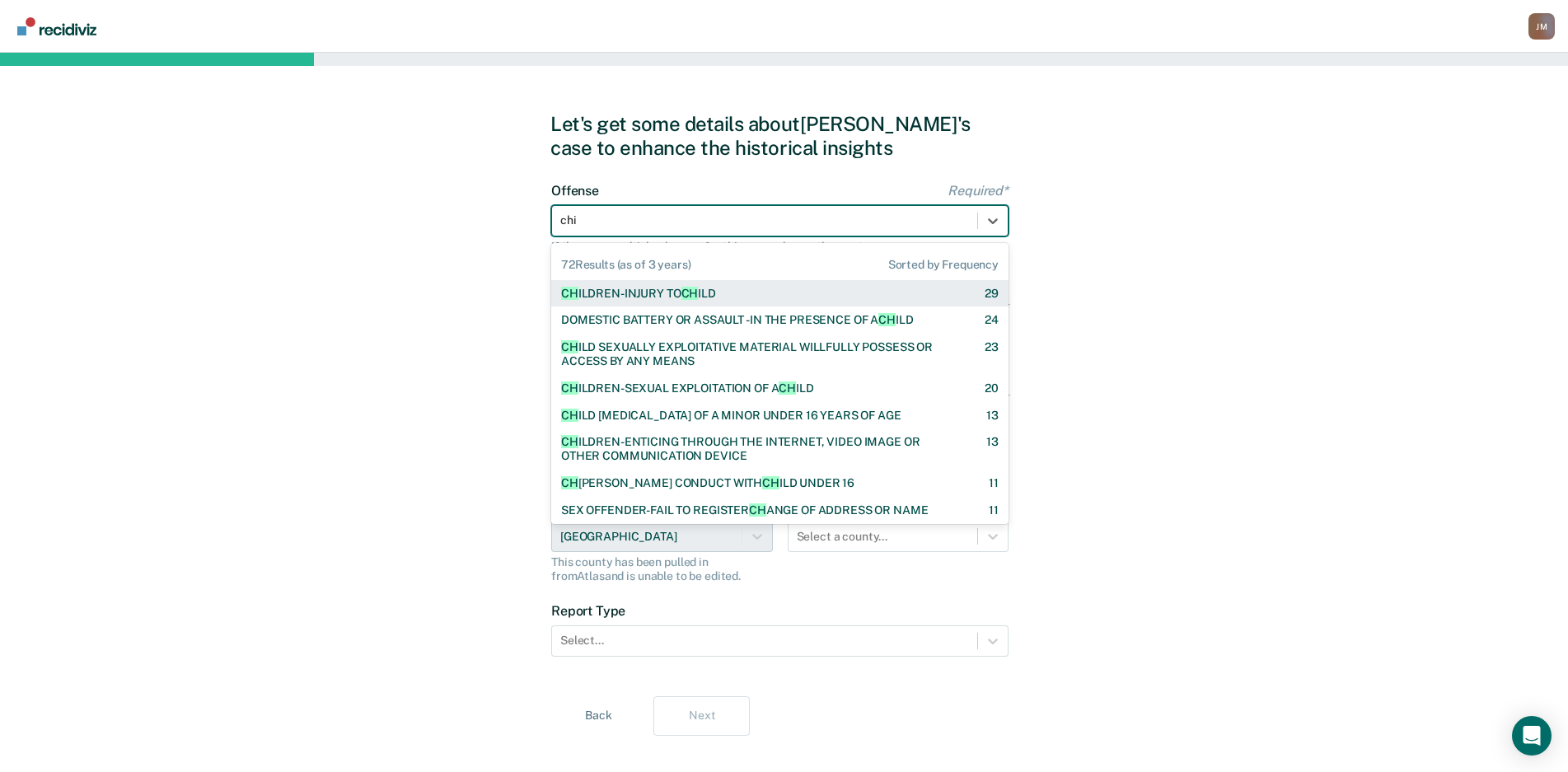
type input "child"
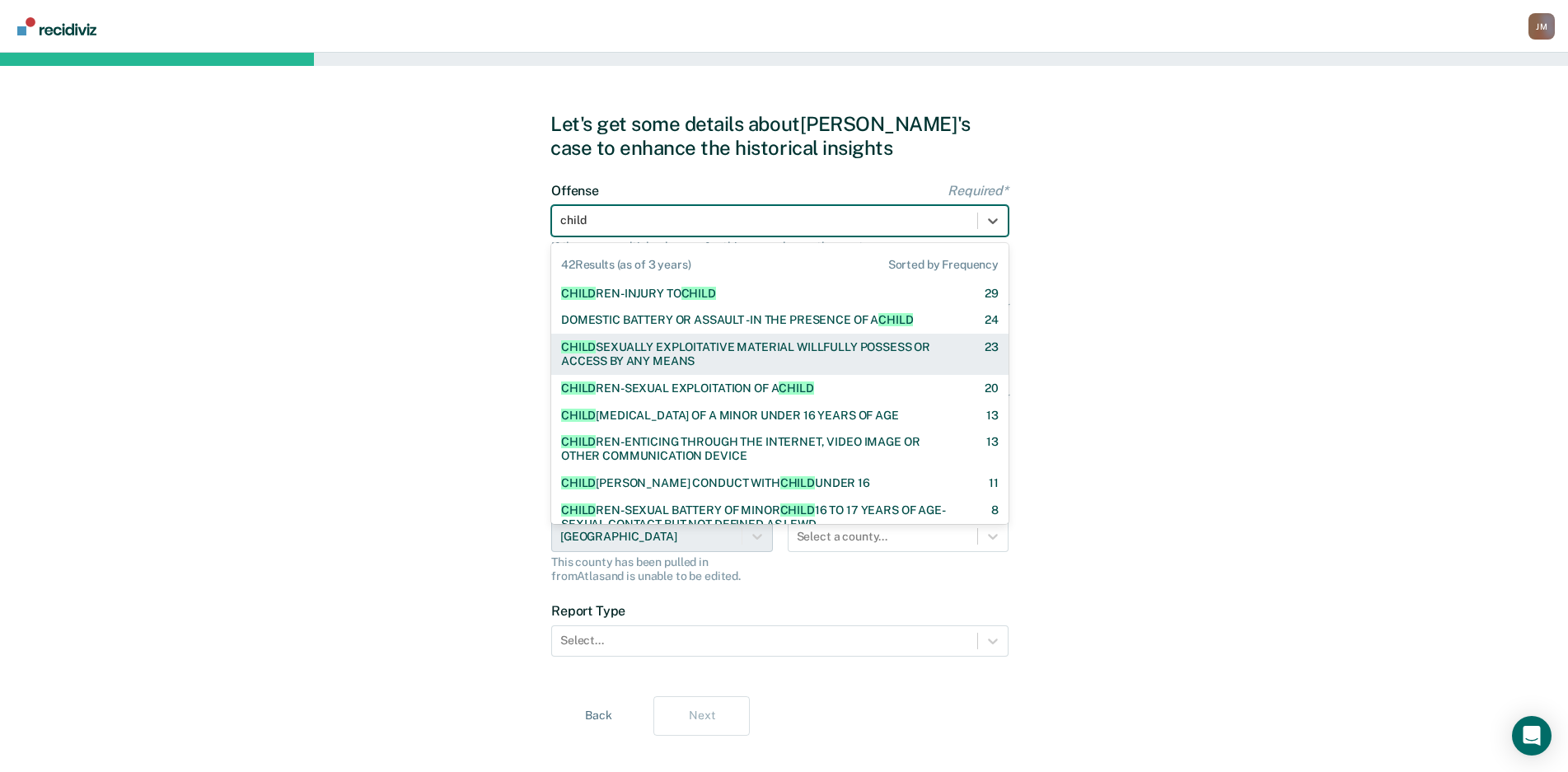
click at [754, 355] on div "CHILD SEXUALLY EXPLOITATIVE MATERIAL WILLFULLY POSSESS OR ACCESS BY ANY MEANS" at bounding box center [758, 354] width 395 height 28
checkbox input "true"
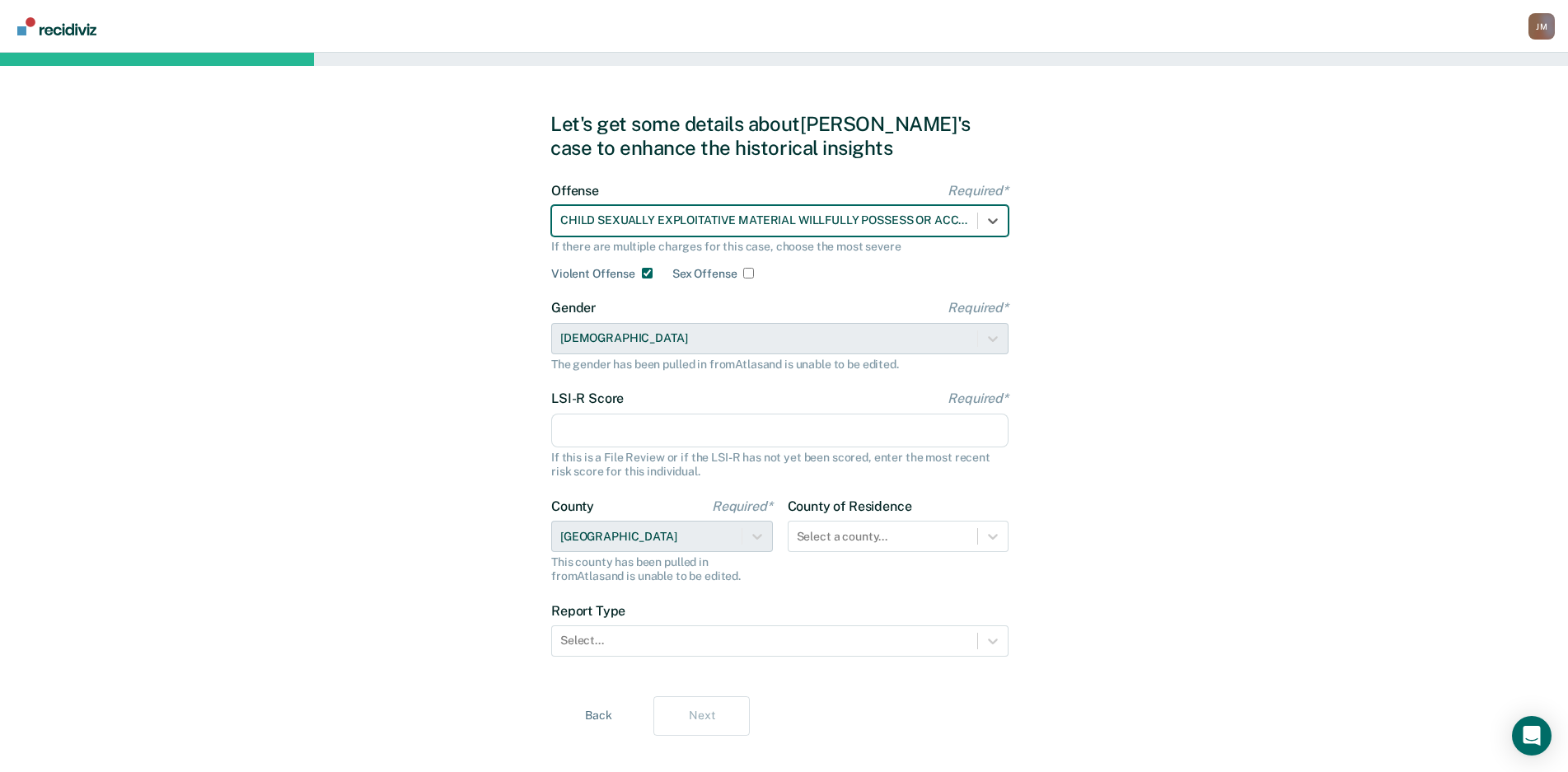
click at [743, 436] on input "LSI-R Score Required*" at bounding box center [780, 430] width 457 height 34
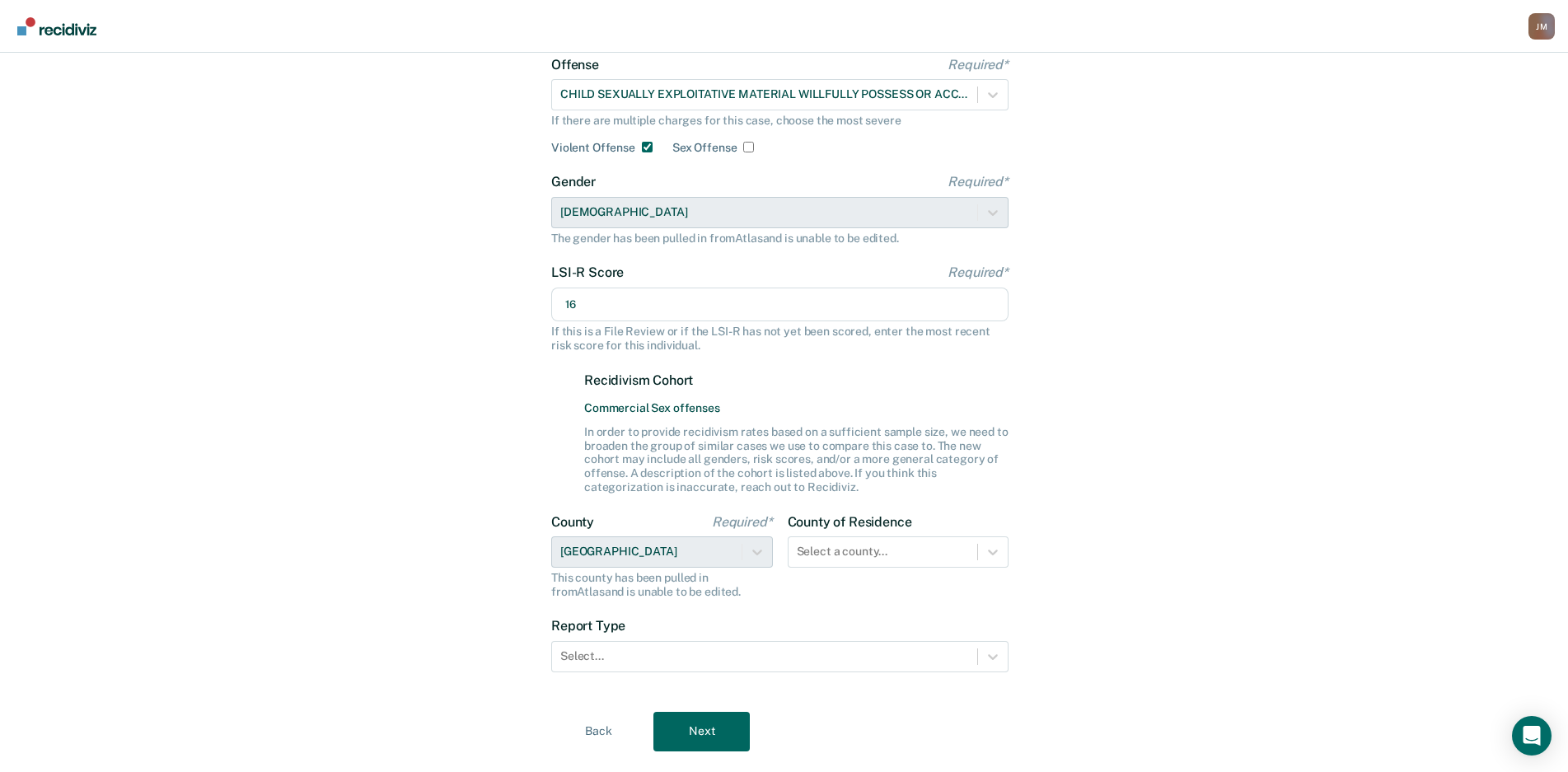
scroll to position [165, 0]
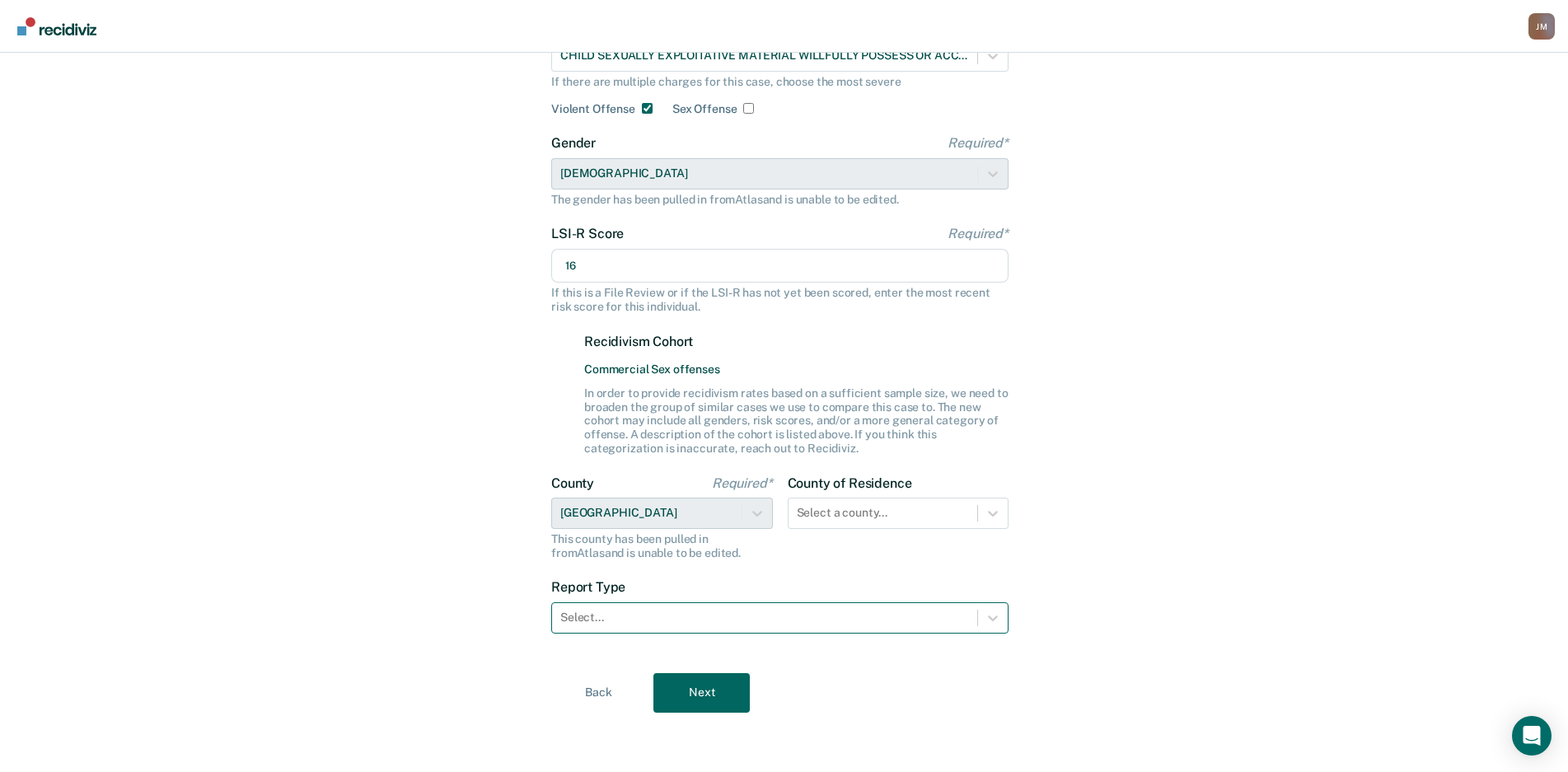
type input "16"
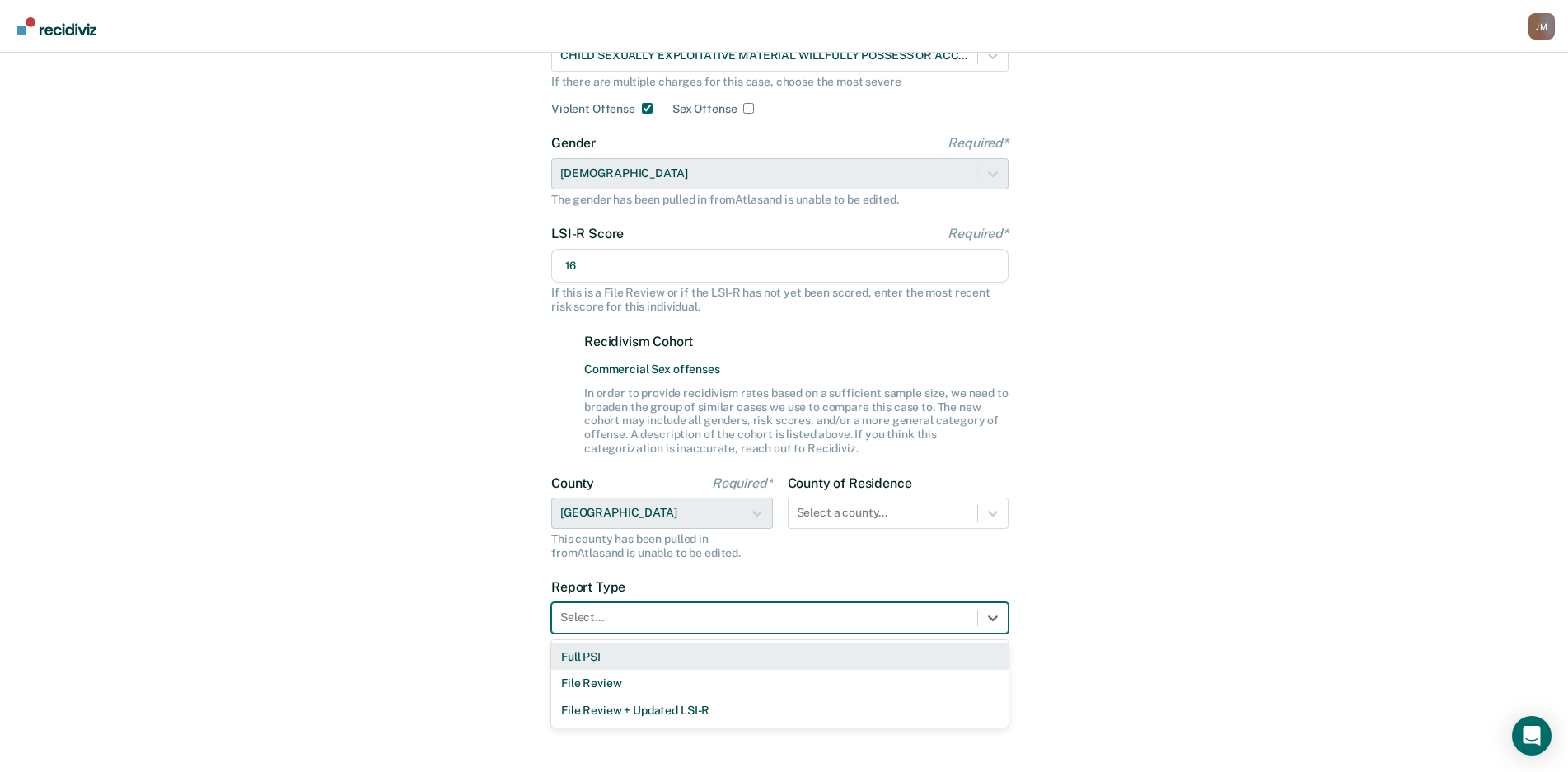
click at [825, 616] on div at bounding box center [765, 617] width 409 height 18
click at [665, 658] on div "Full PSI" at bounding box center [780, 657] width 457 height 27
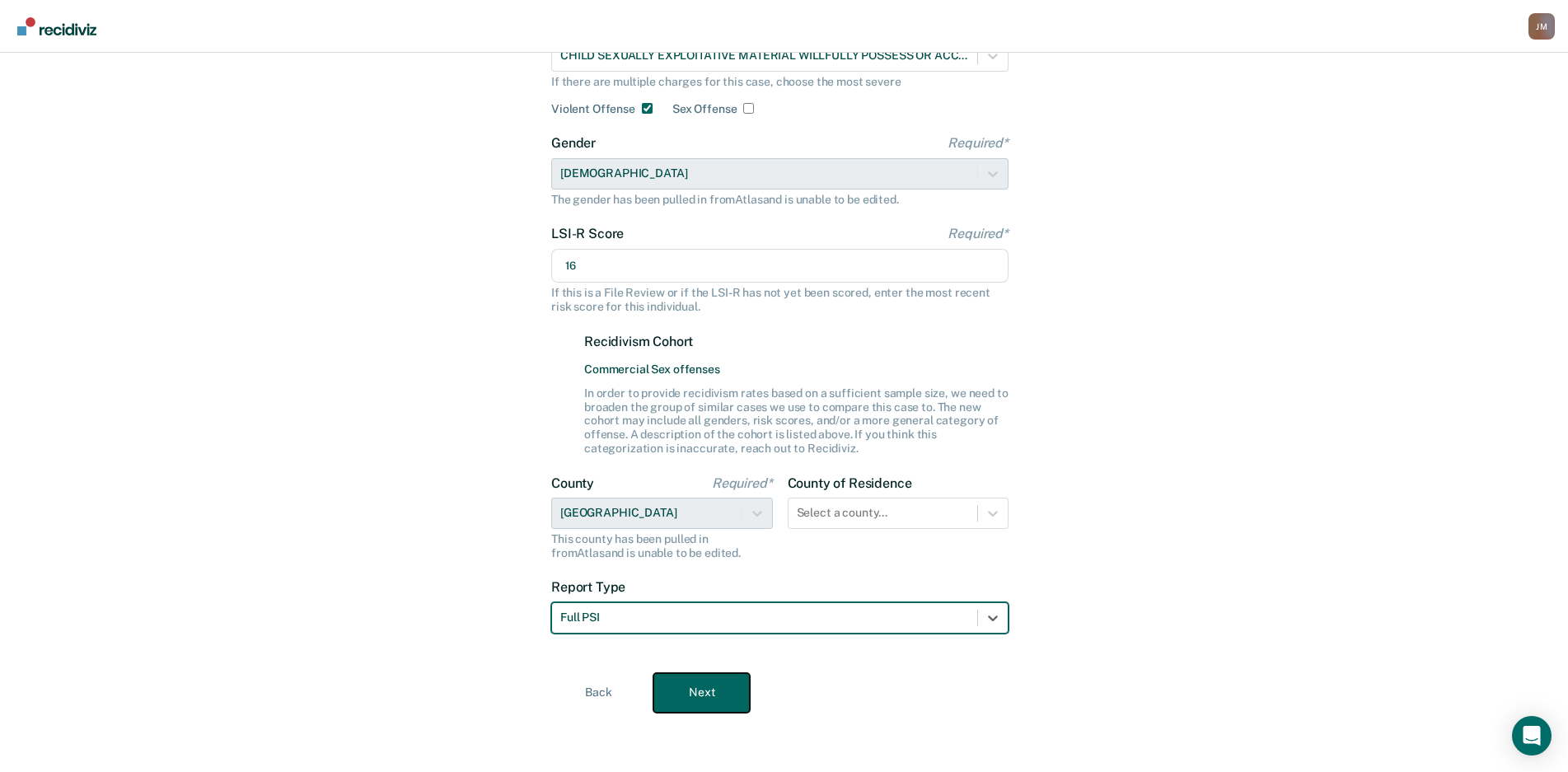
click at [689, 685] on button "Next" at bounding box center [701, 693] width 96 height 39
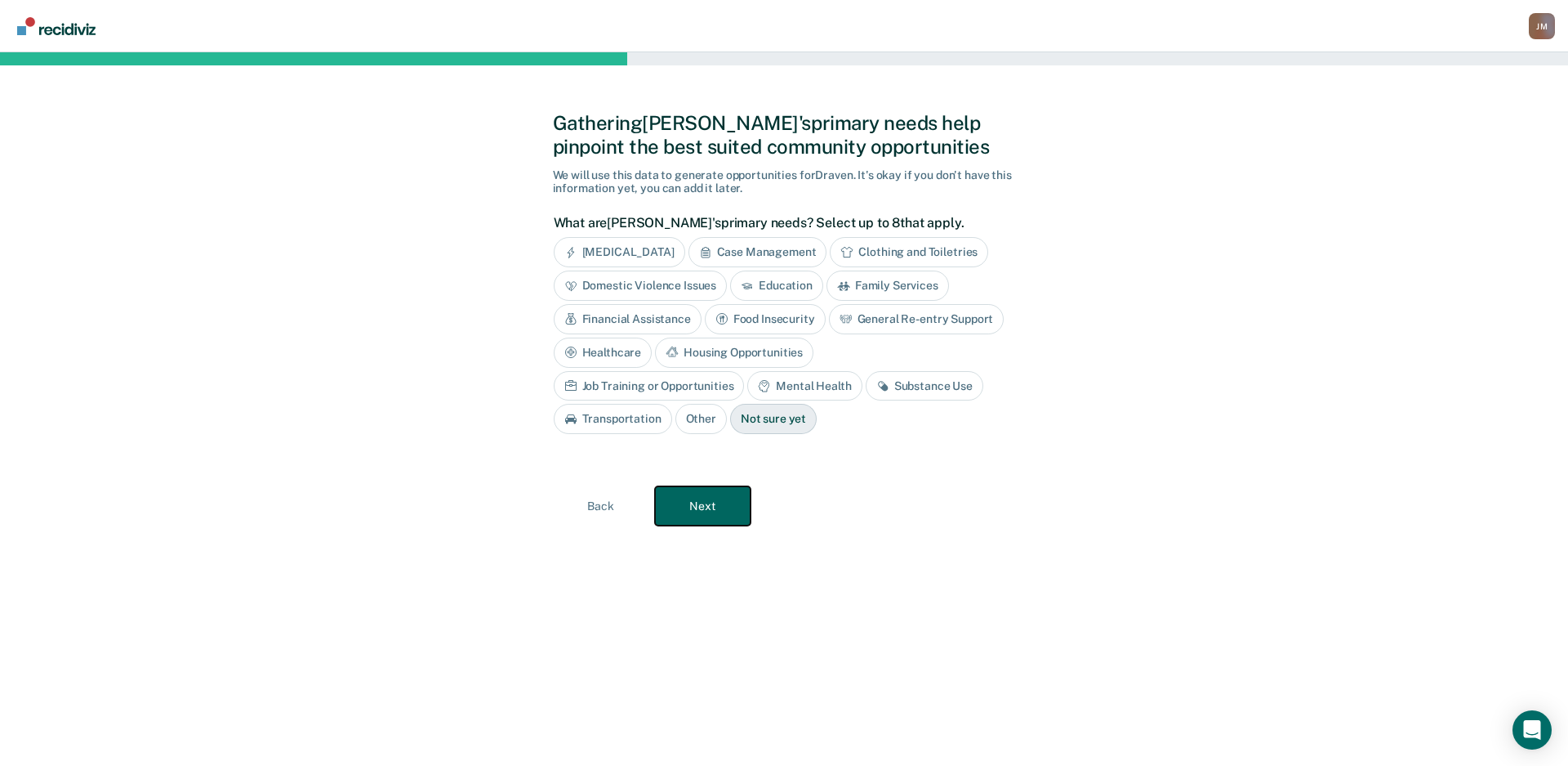
click at [703, 511] on button "Next" at bounding box center [702, 505] width 95 height 39
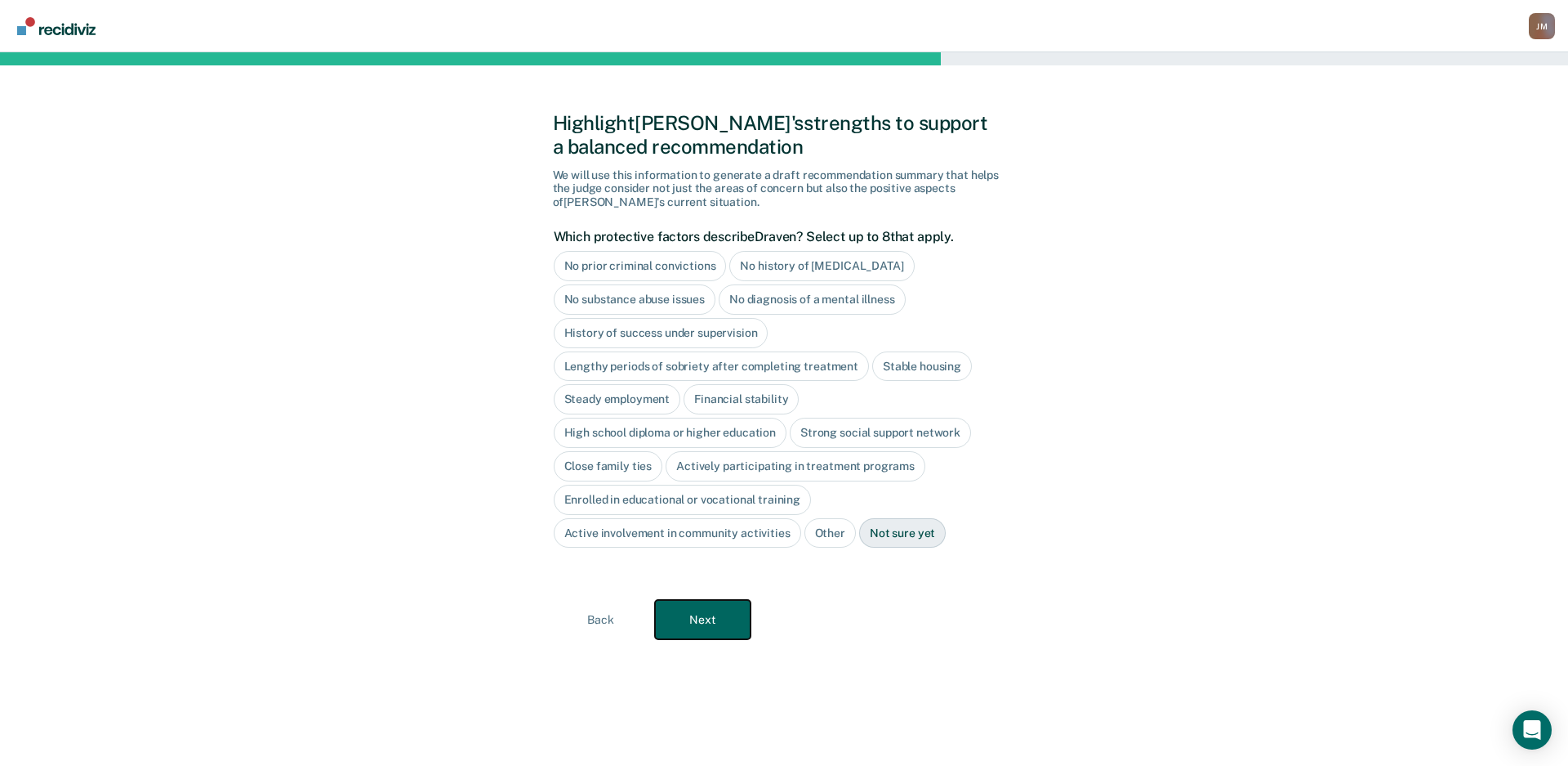
click at [710, 612] on button "Next" at bounding box center [702, 619] width 95 height 39
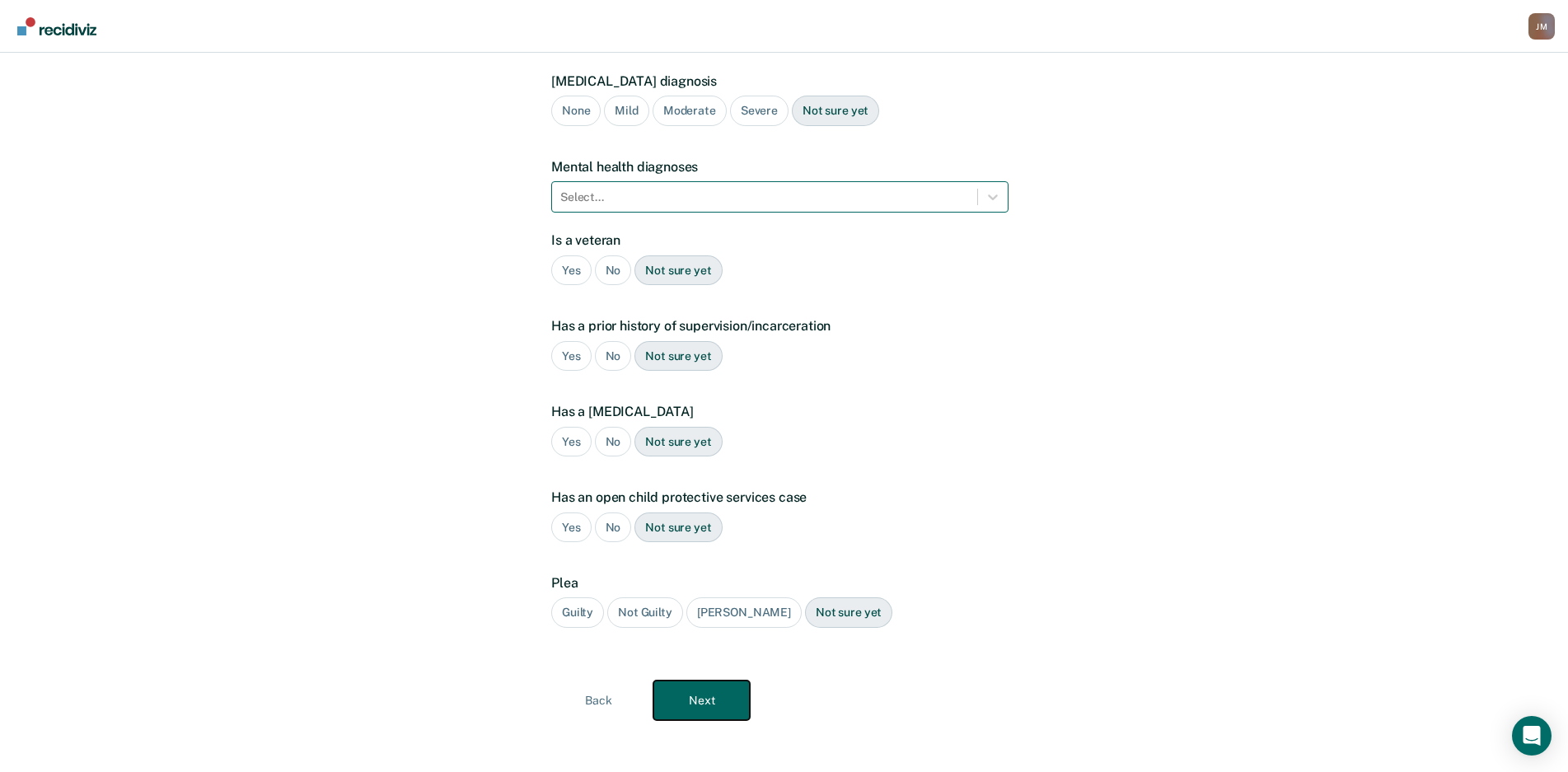
scroll to position [151, 0]
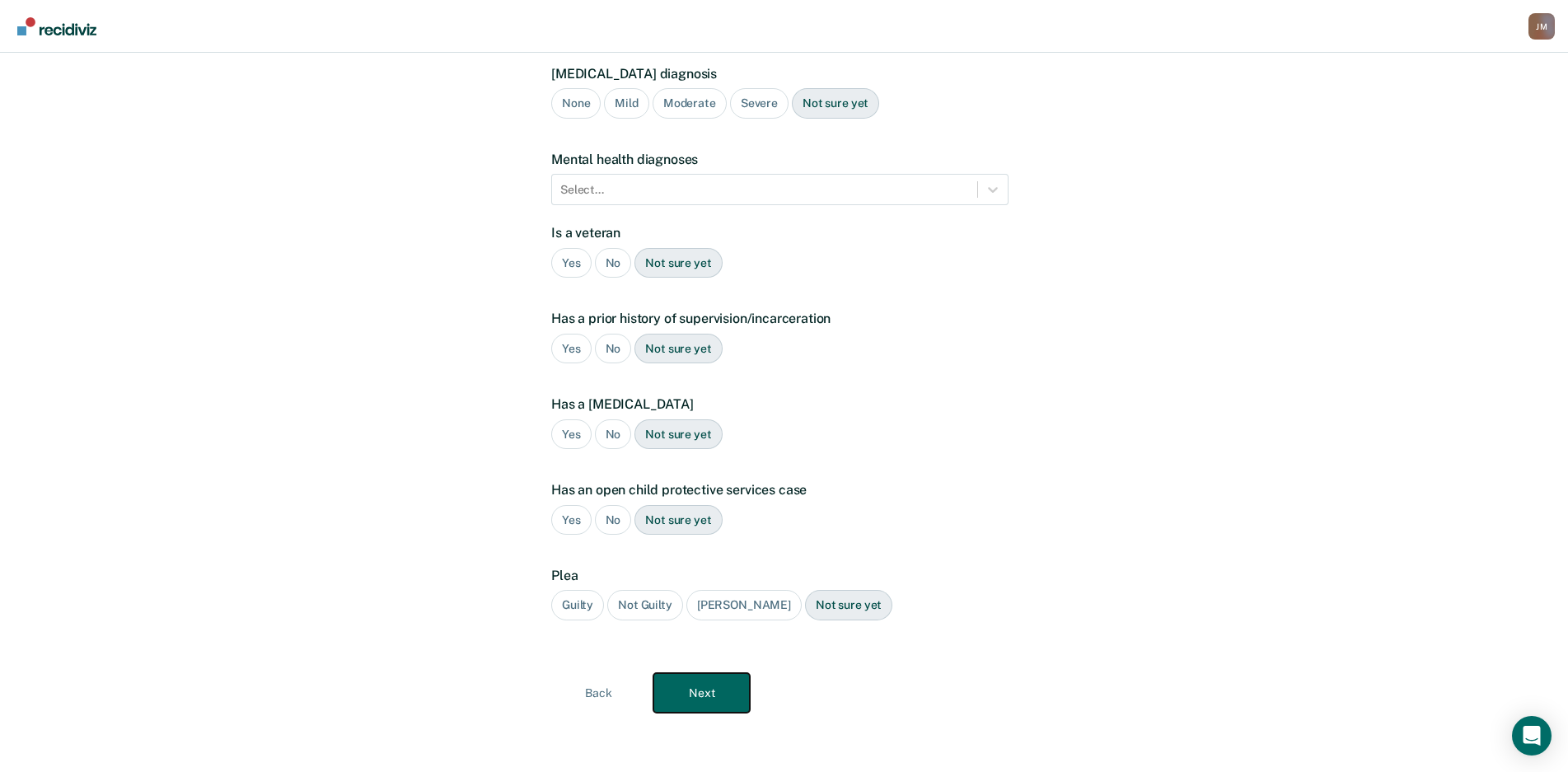
click at [696, 684] on button "Next" at bounding box center [701, 693] width 96 height 39
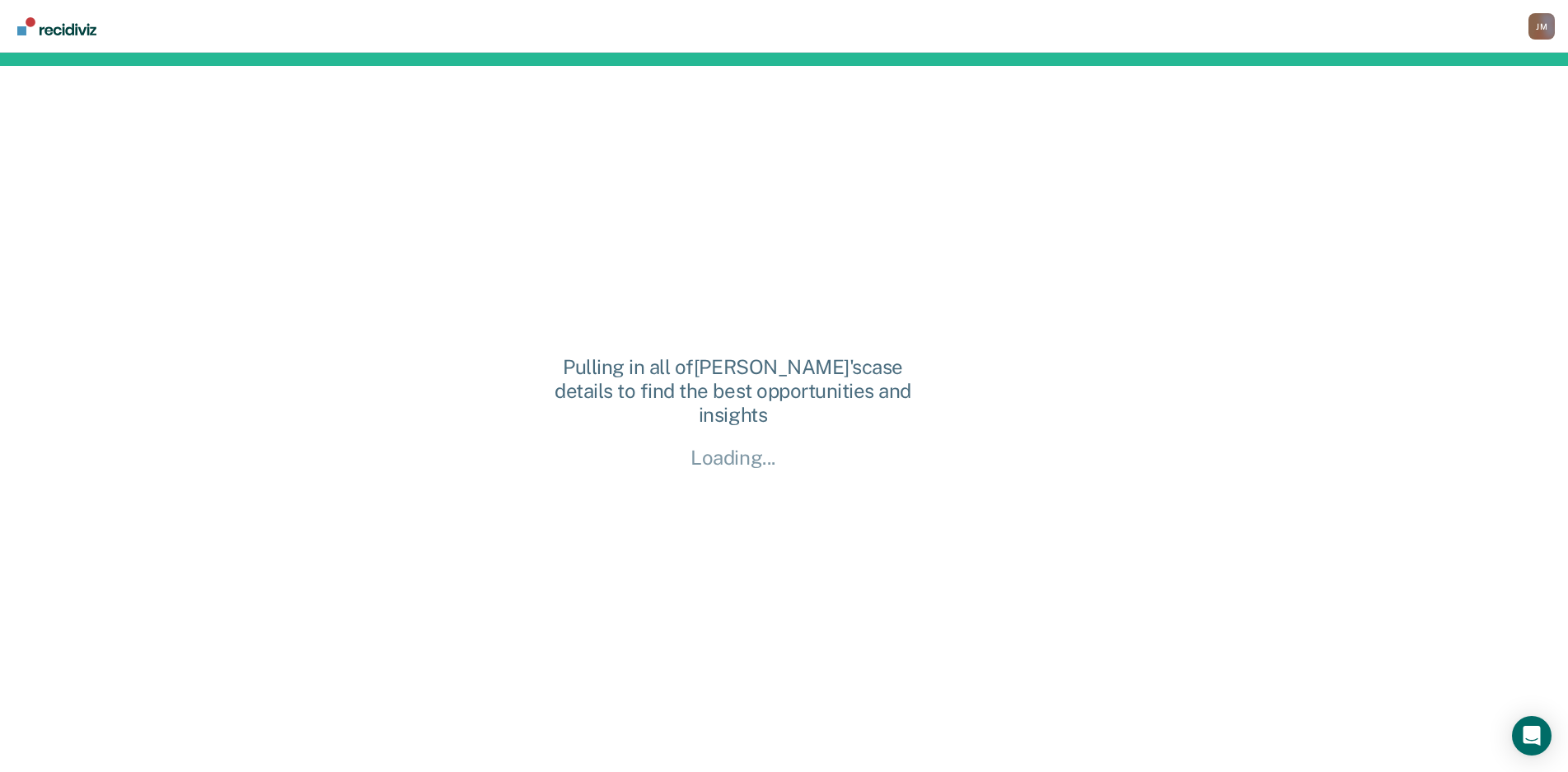
scroll to position [0, 0]
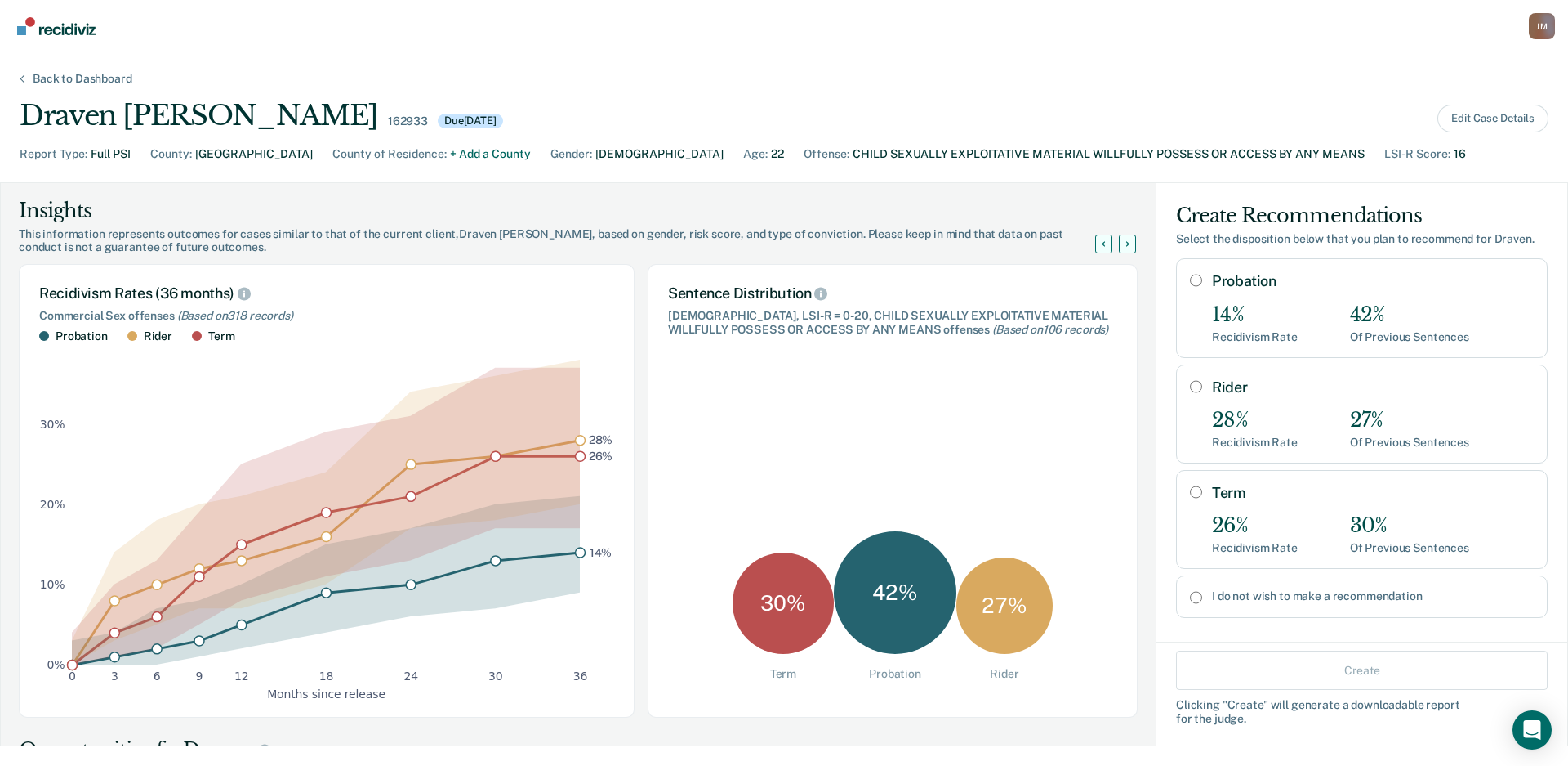
click at [1280, 397] on div "Rider 28% Recidivism Rate 27% Of Previous Sentences" at bounding box center [1373, 414] width 322 height 71
radio input "true"
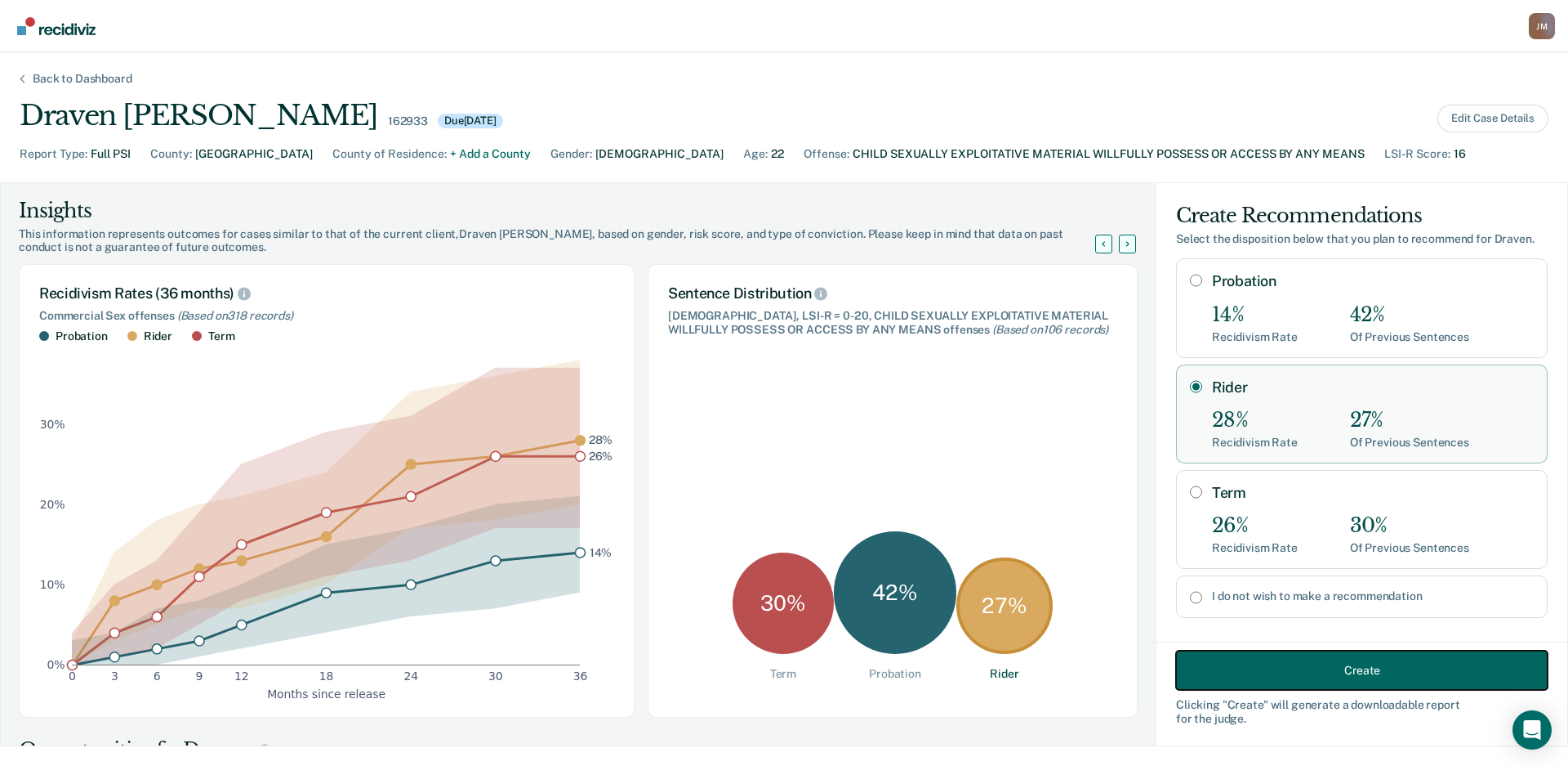
click at [1249, 656] on button "Create" at bounding box center [1362, 670] width 371 height 39
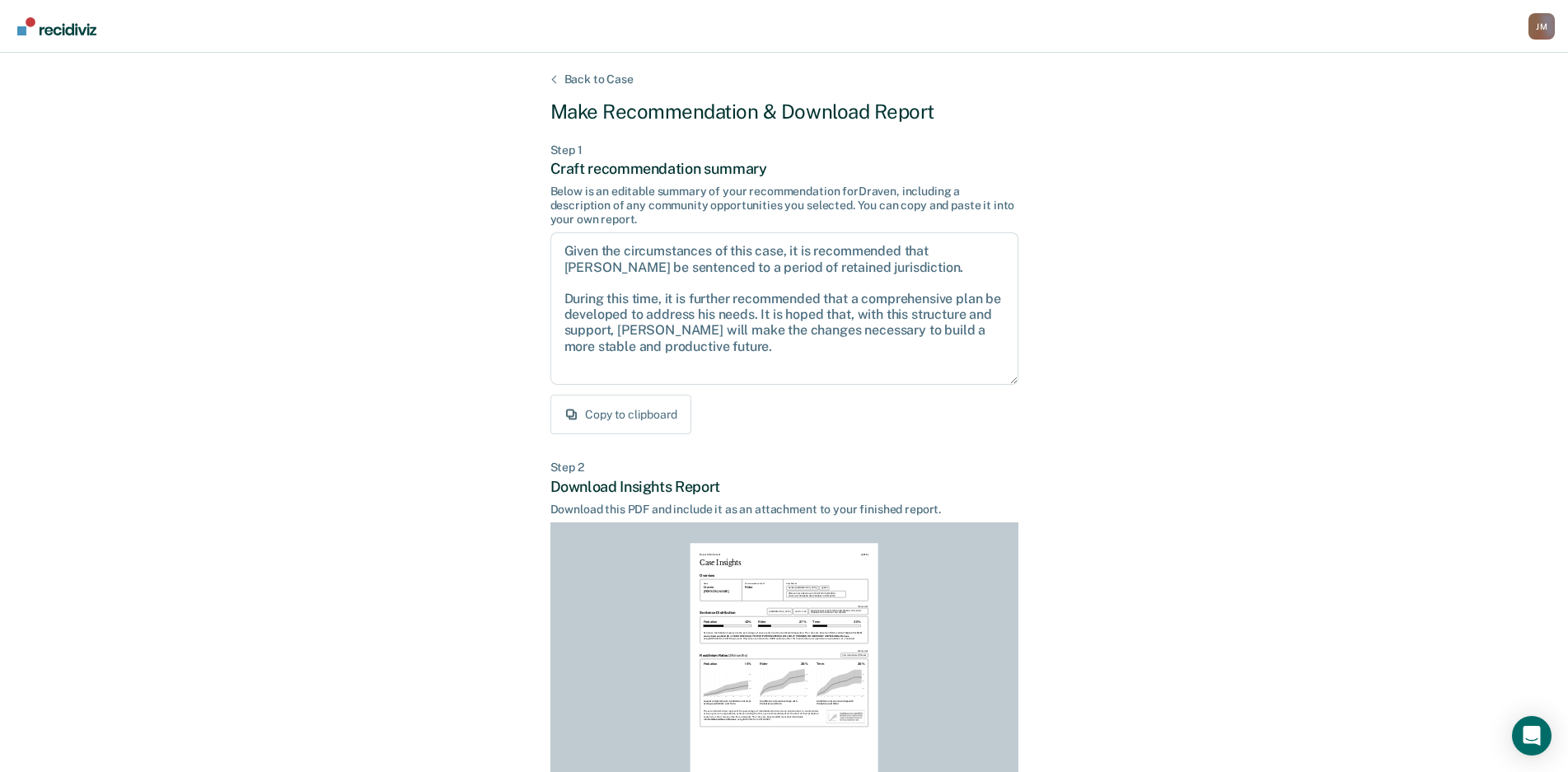
scroll to position [168, 0]
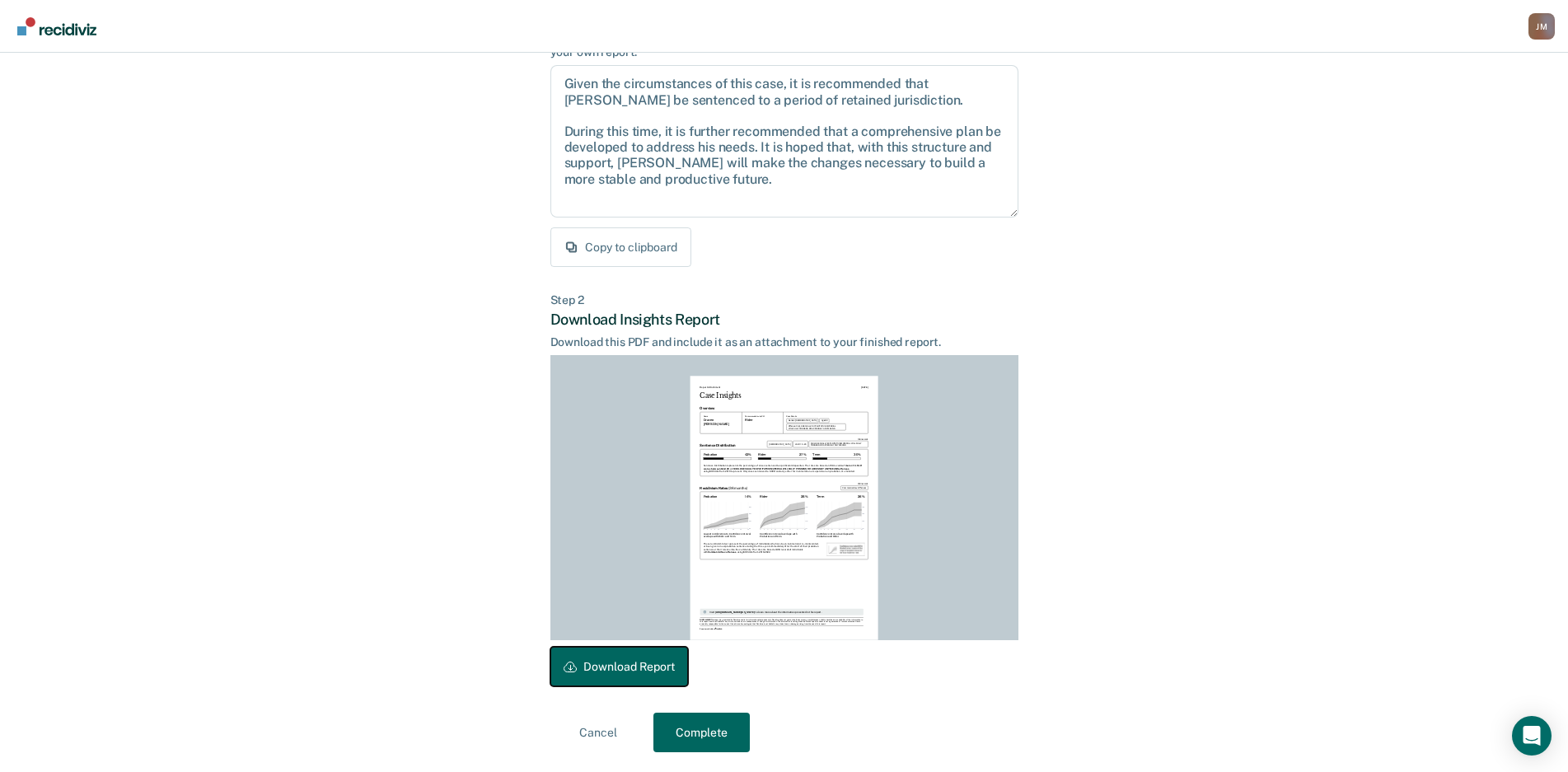
click at [675, 680] on button "Download Report" at bounding box center [620, 666] width 138 height 39
click at [716, 725] on button "Complete" at bounding box center [701, 732] width 96 height 39
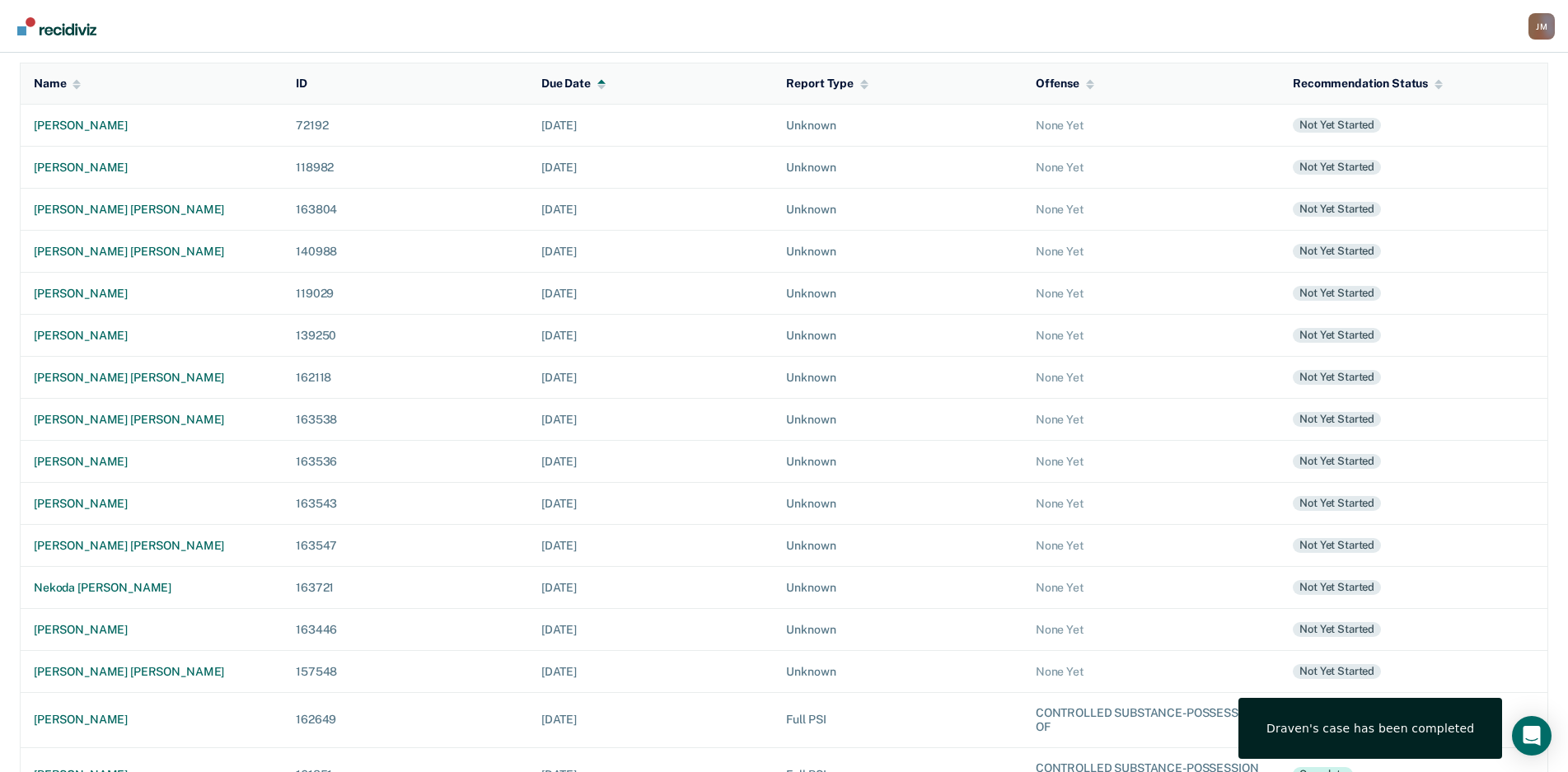
scroll to position [282, 0]
